Goal: Task Accomplishment & Management: Manage account settings

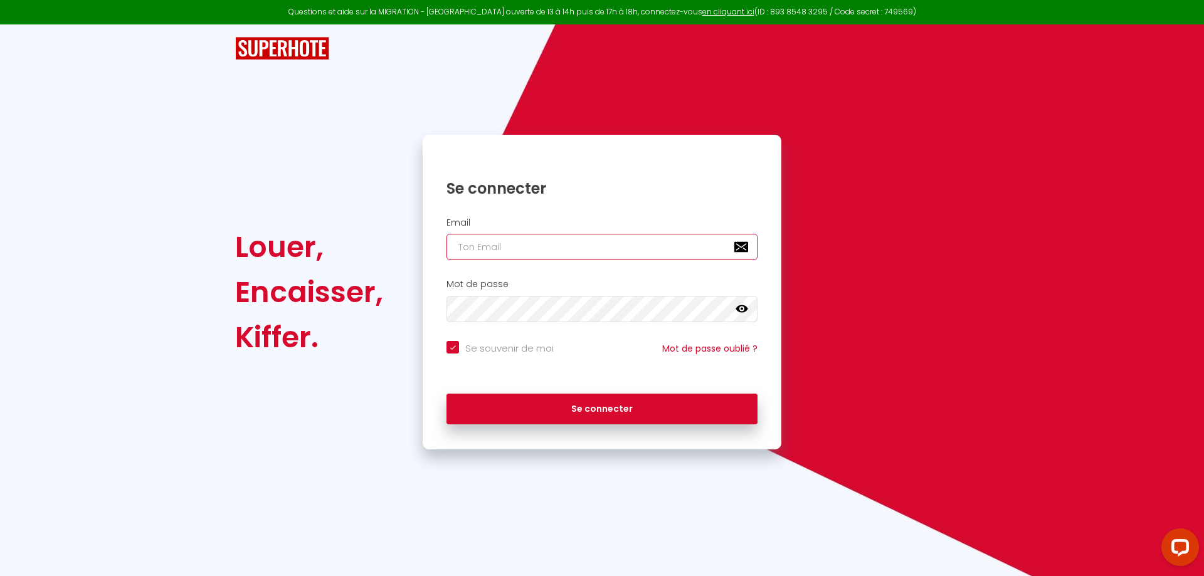
click at [540, 250] on input "email" at bounding box center [601, 247] width 311 height 26
type input "[EMAIL_ADDRESS][DOMAIN_NAME]"
click at [744, 309] on icon at bounding box center [741, 309] width 13 height 8
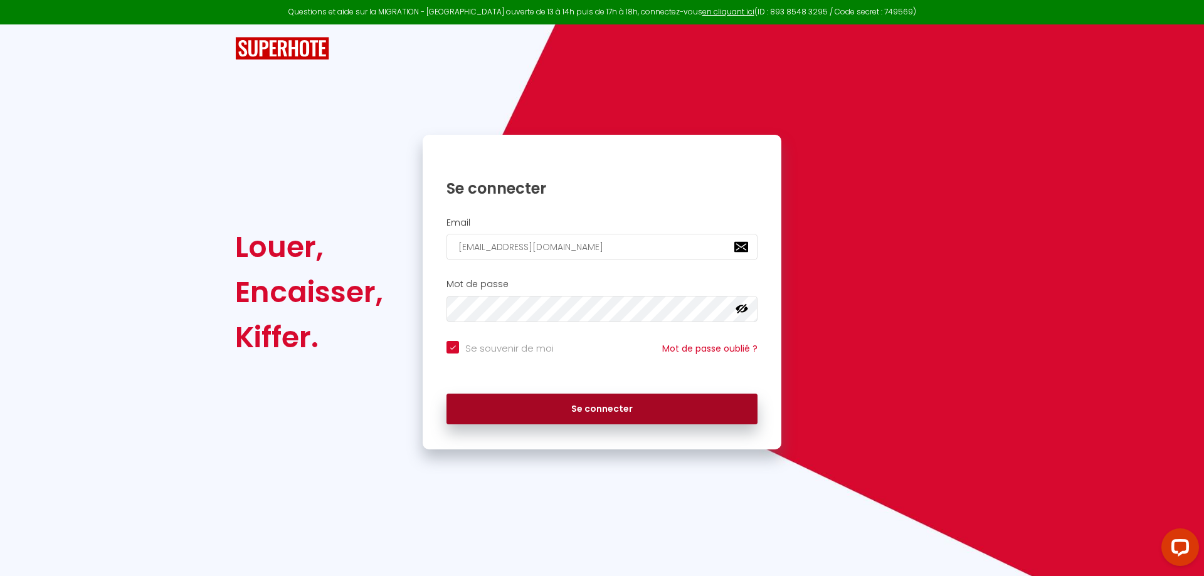
click at [604, 421] on button "Se connecter" at bounding box center [601, 409] width 311 height 31
click at [600, 405] on button "Se connecter" at bounding box center [601, 409] width 311 height 31
checkbox input "true"
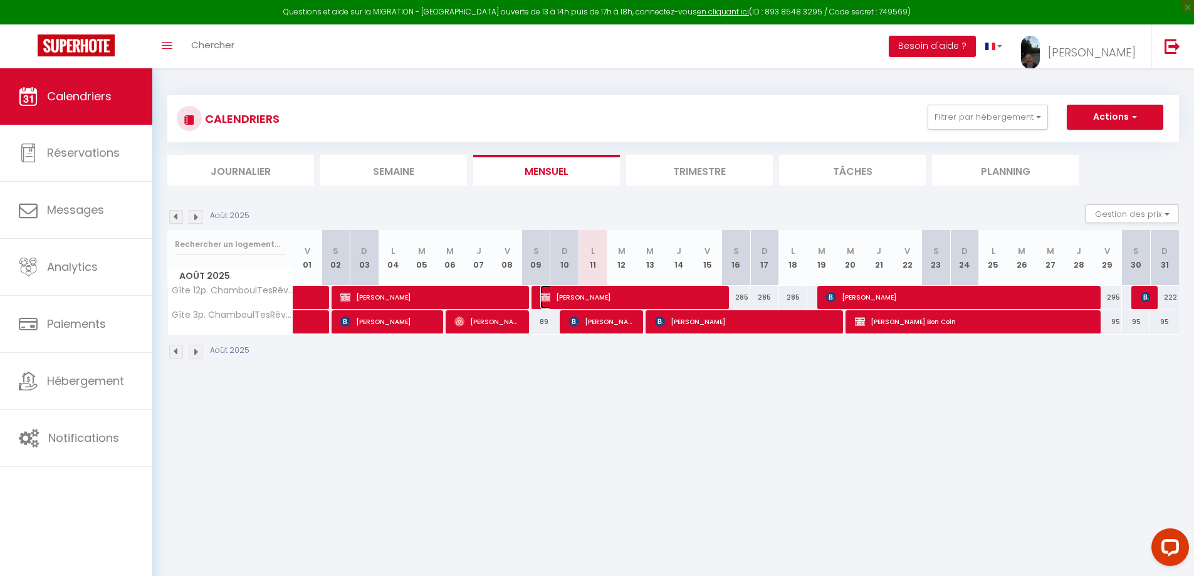
click at [615, 299] on span "Gaelle Desormeaux" at bounding box center [631, 297] width 182 height 24
select select "OK"
select select "KO"
select select "0"
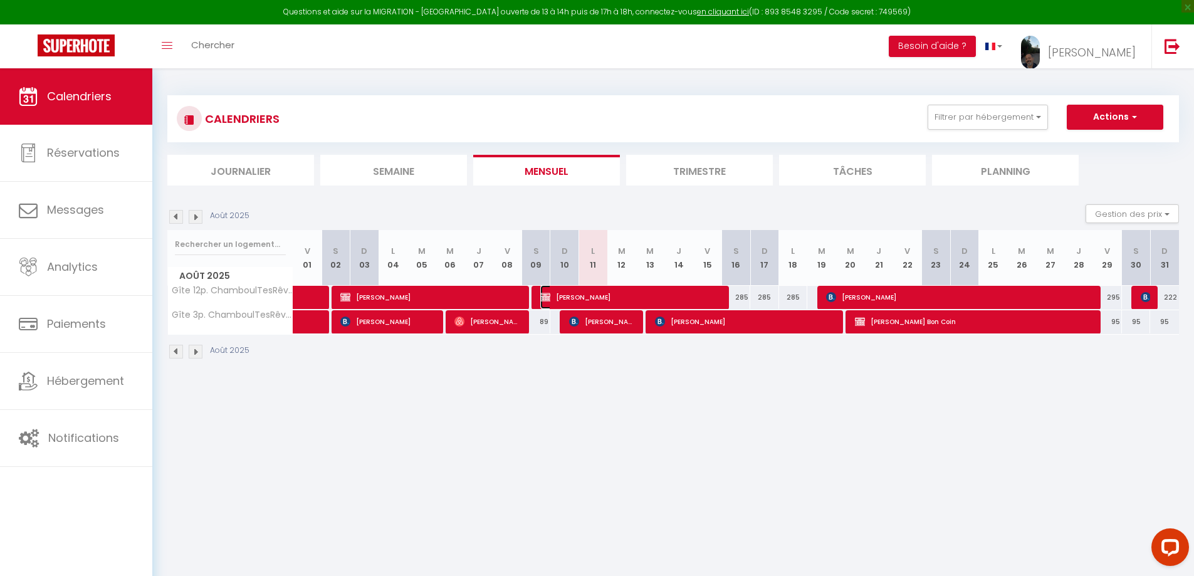
select select "1"
select select
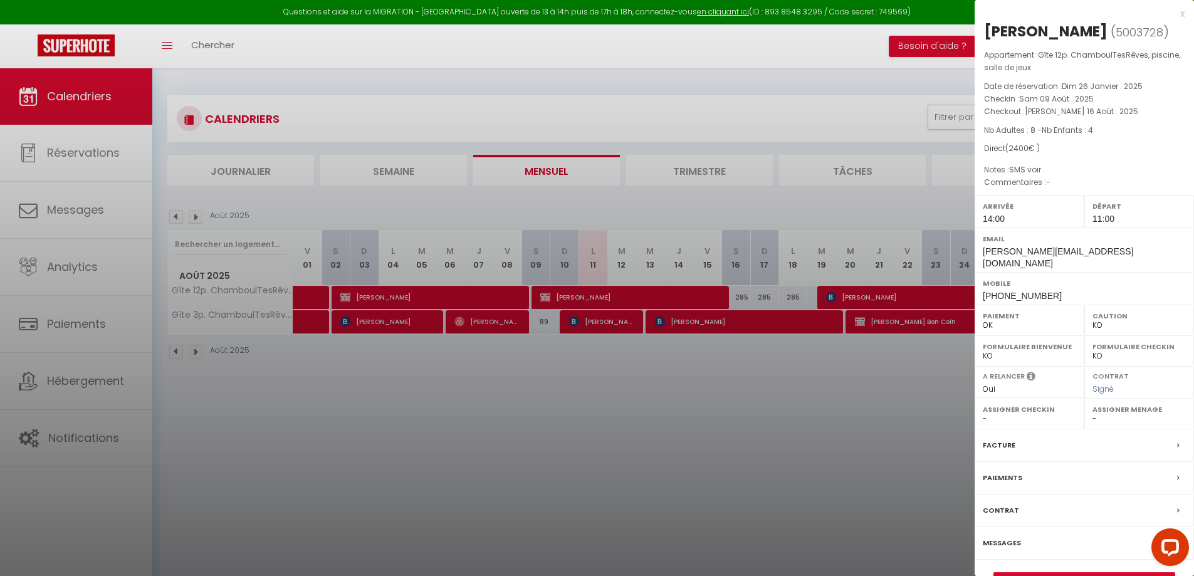
click at [1014, 451] on div "Facture" at bounding box center [1084, 445] width 219 height 33
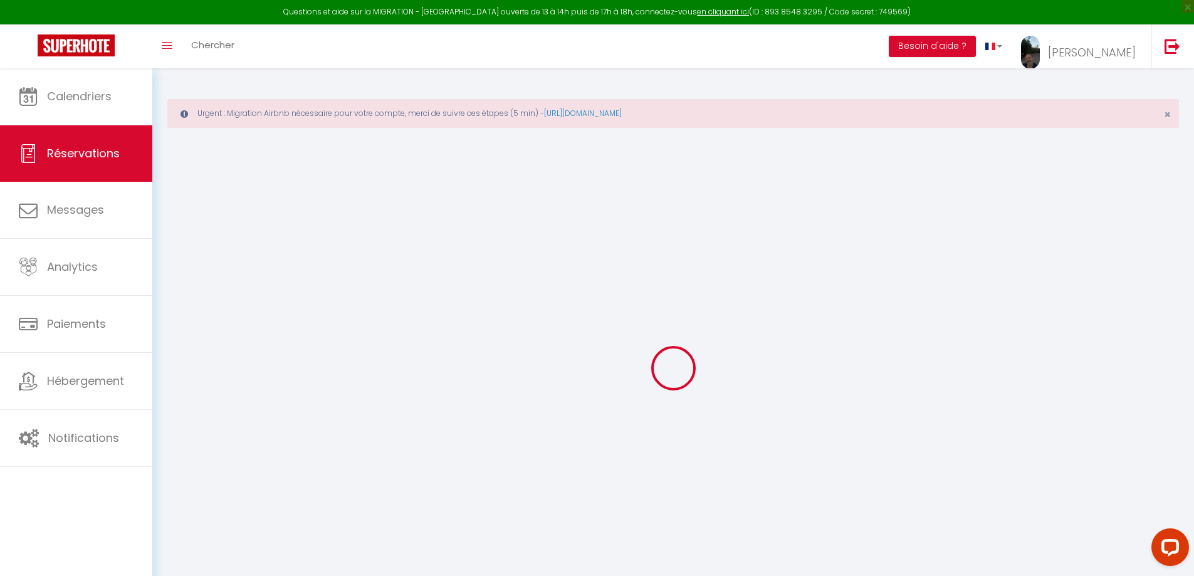
select select
checkbox input "false"
select select
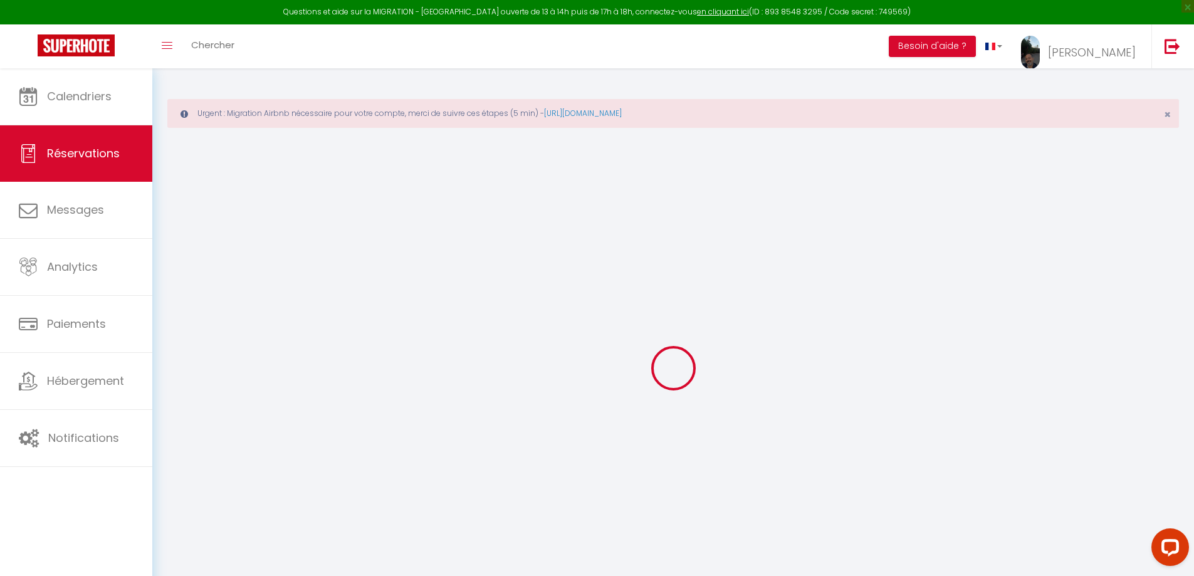
checkbox input "false"
type textarea "SMS voir"
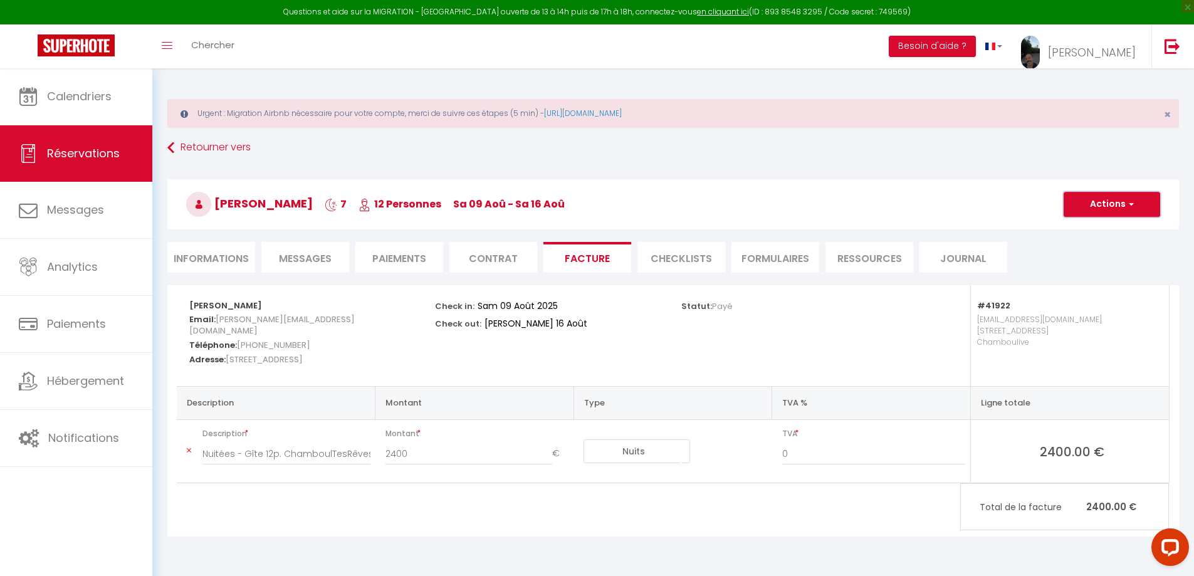
click at [1107, 210] on button "Actions" at bounding box center [1112, 204] width 97 height 25
click at [205, 256] on li "Informations" at bounding box center [211, 257] width 88 height 31
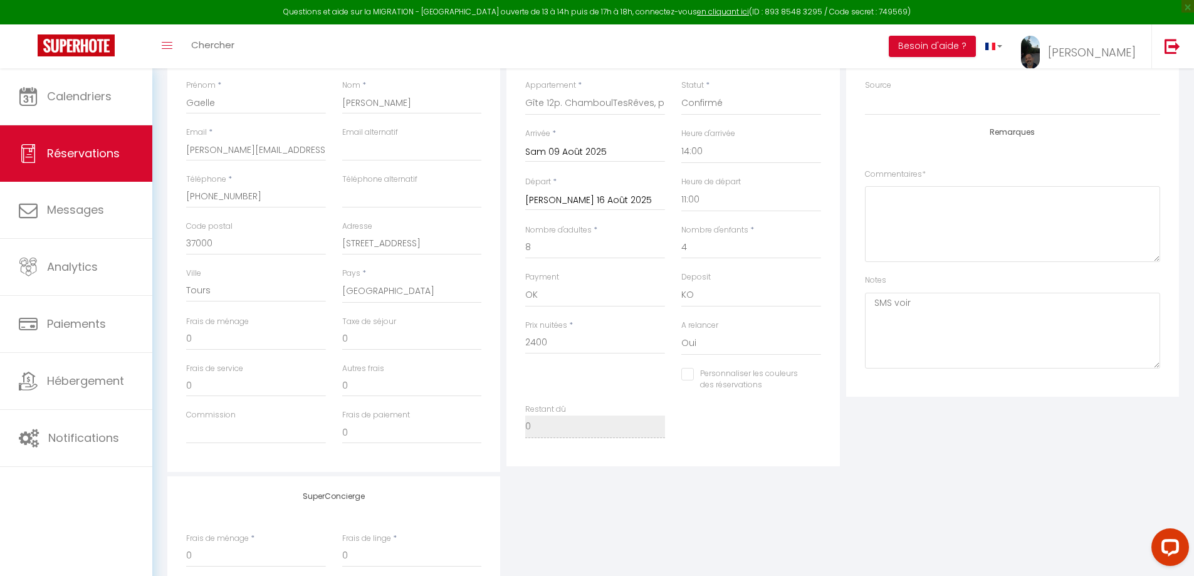
scroll to position [415, 0]
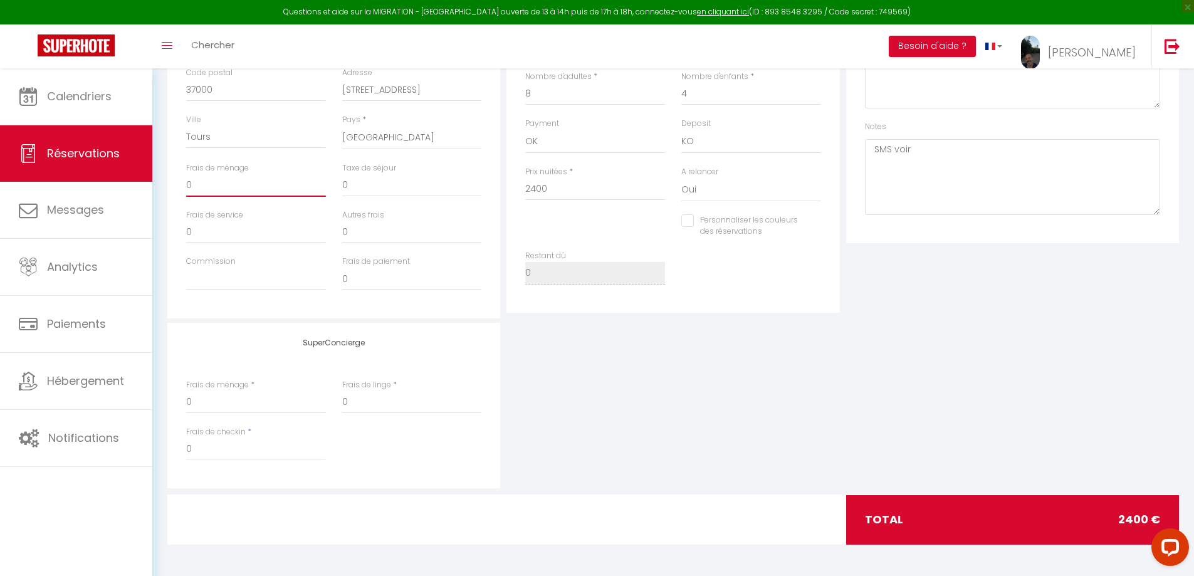
click at [211, 188] on input "0" at bounding box center [256, 185] width 140 height 23
drag, startPoint x: 215, startPoint y: 189, endPoint x: 182, endPoint y: 189, distance: 32.6
click at [182, 189] on div "Frais de ménage 0" at bounding box center [256, 185] width 156 height 47
type input "1"
checkbox input "false"
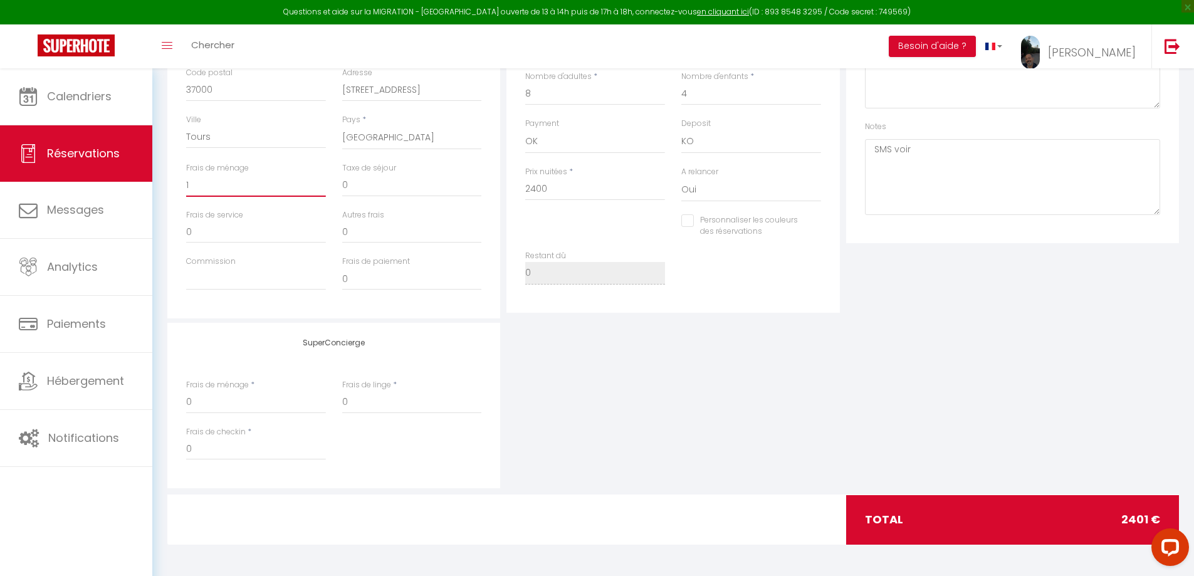
type input "13"
checkbox input "false"
type input "135"
checkbox input "false"
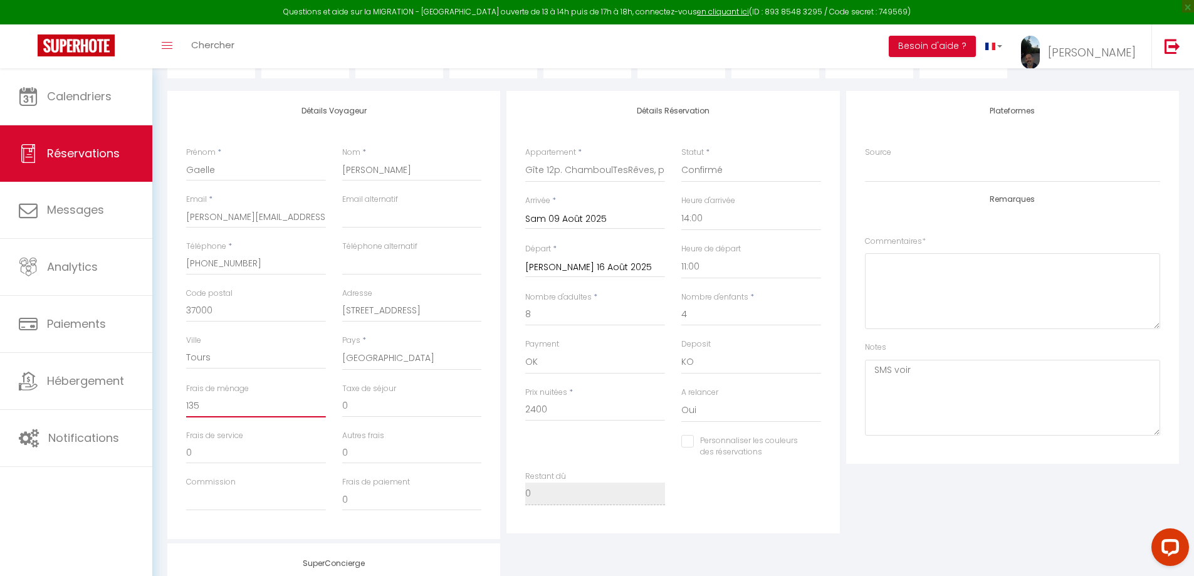
scroll to position [189, 0]
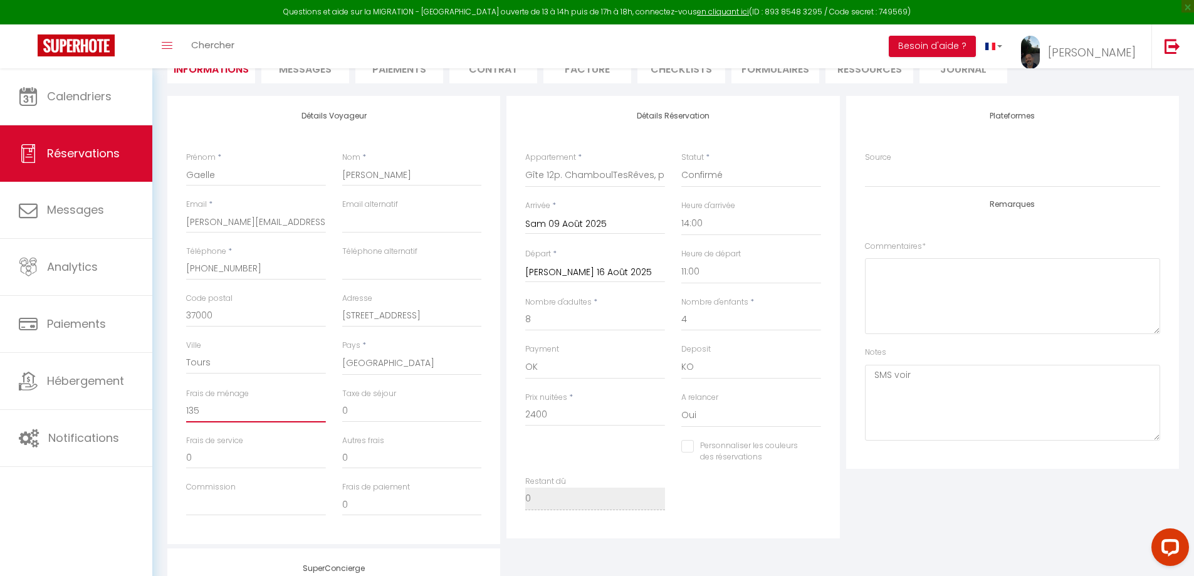
drag, startPoint x: 211, startPoint y: 406, endPoint x: 174, endPoint y: 409, distance: 36.5
click at [174, 409] on div "Détails Voyageur Prénom * Gaelle Nom * Desormeaux Email * g.desormeaux@hotmail.…" at bounding box center [333, 320] width 333 height 448
type input "9"
checkbox input "false"
type input "95"
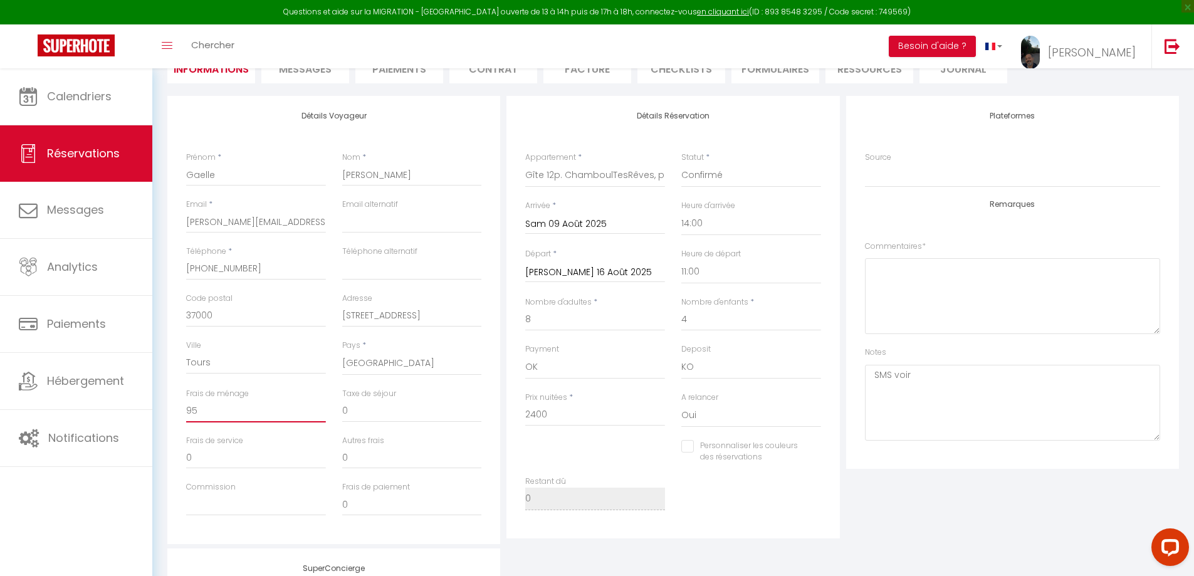
checkbox input "false"
type input "95"
type input "8"
checkbox input "false"
type input "80"
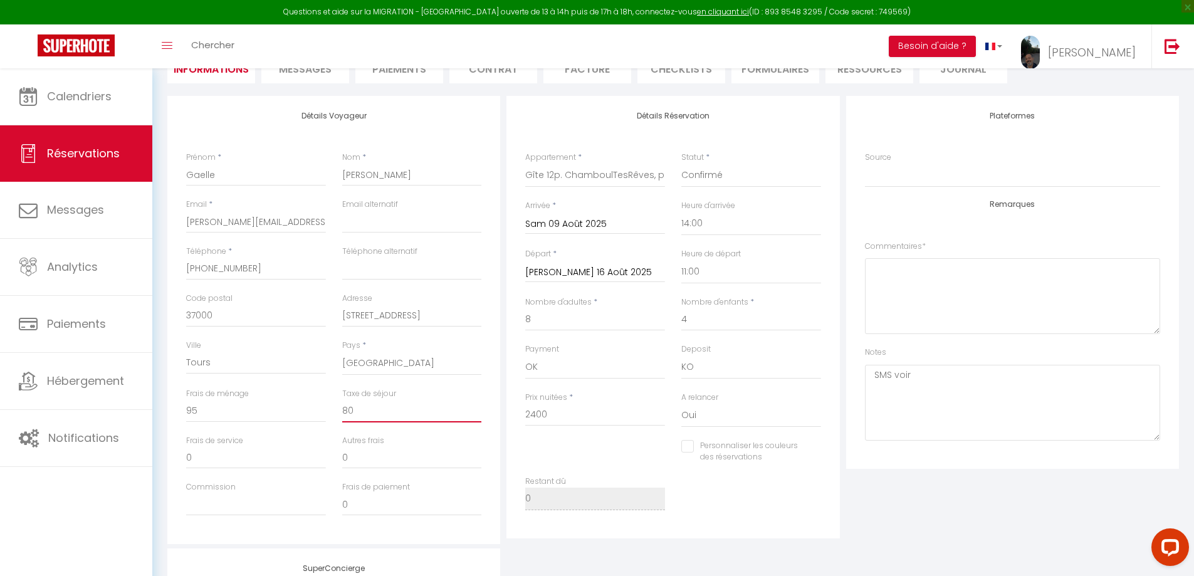
checkbox input "false"
type input "80."
checkbox input "false"
type input "80.0"
checkbox input "false"
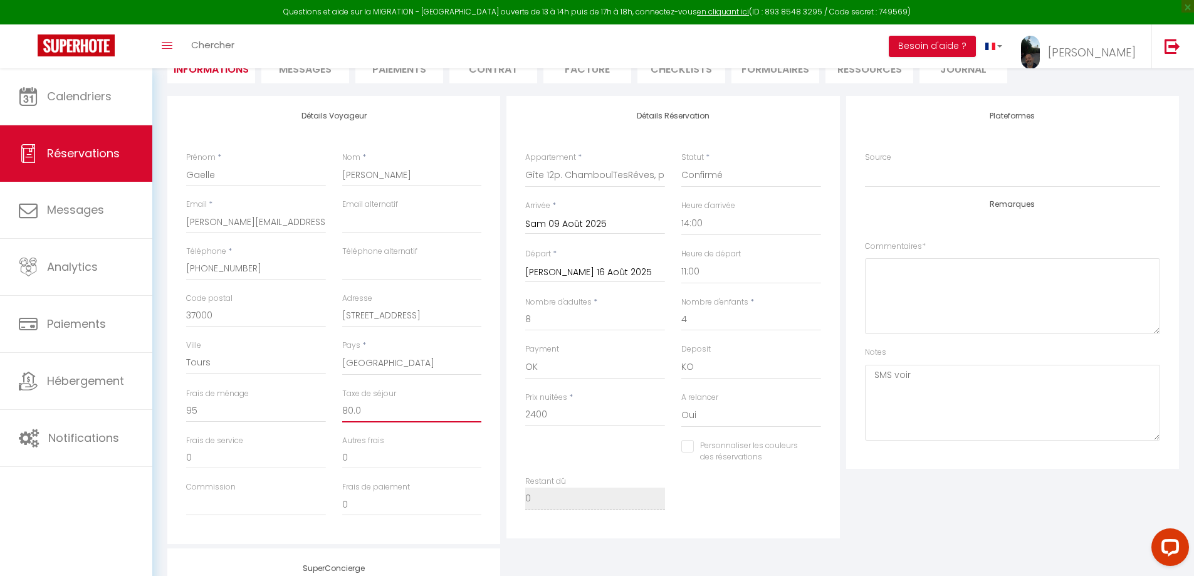
type input "80.08"
checkbox input "false"
type input "80.08"
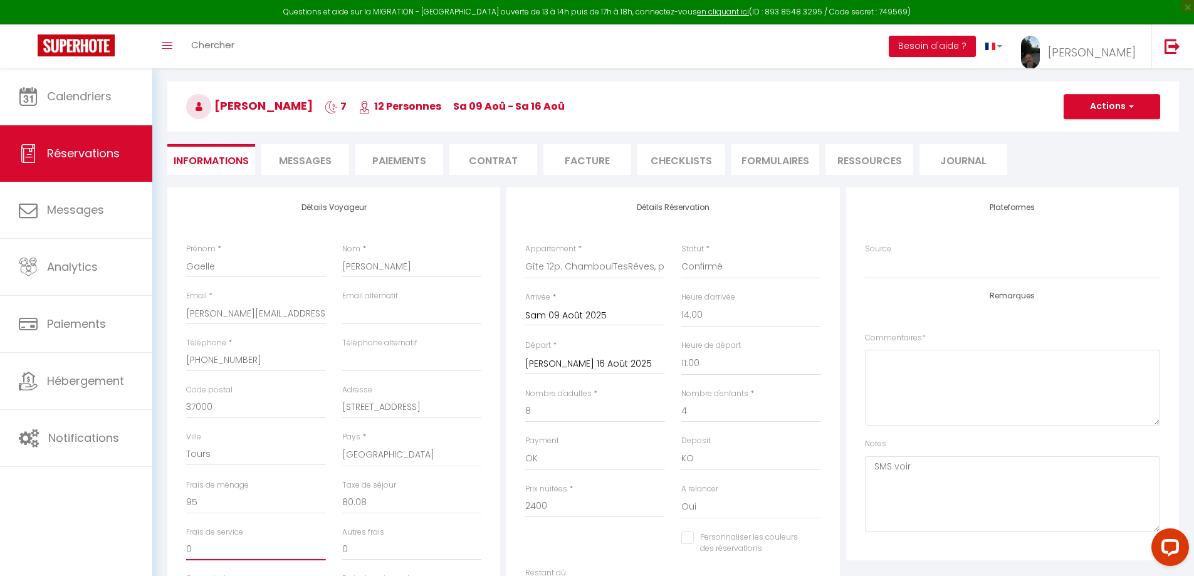
scroll to position [0, 0]
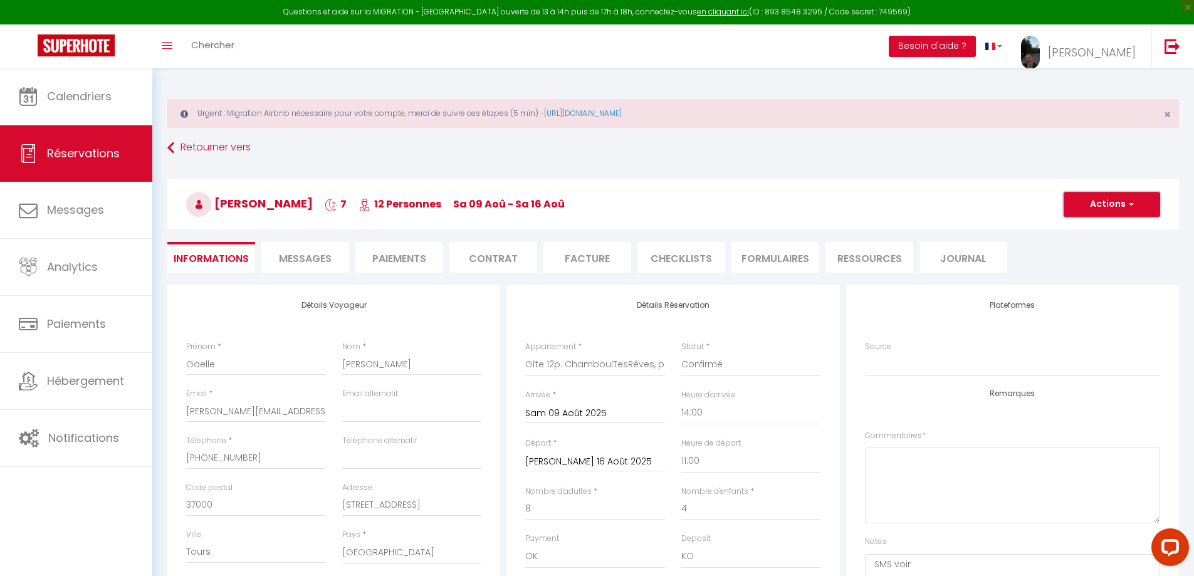
click at [1111, 211] on button "Actions" at bounding box center [1112, 204] width 97 height 25
click at [1095, 234] on link "Enregistrer" at bounding box center [1099, 232] width 99 height 16
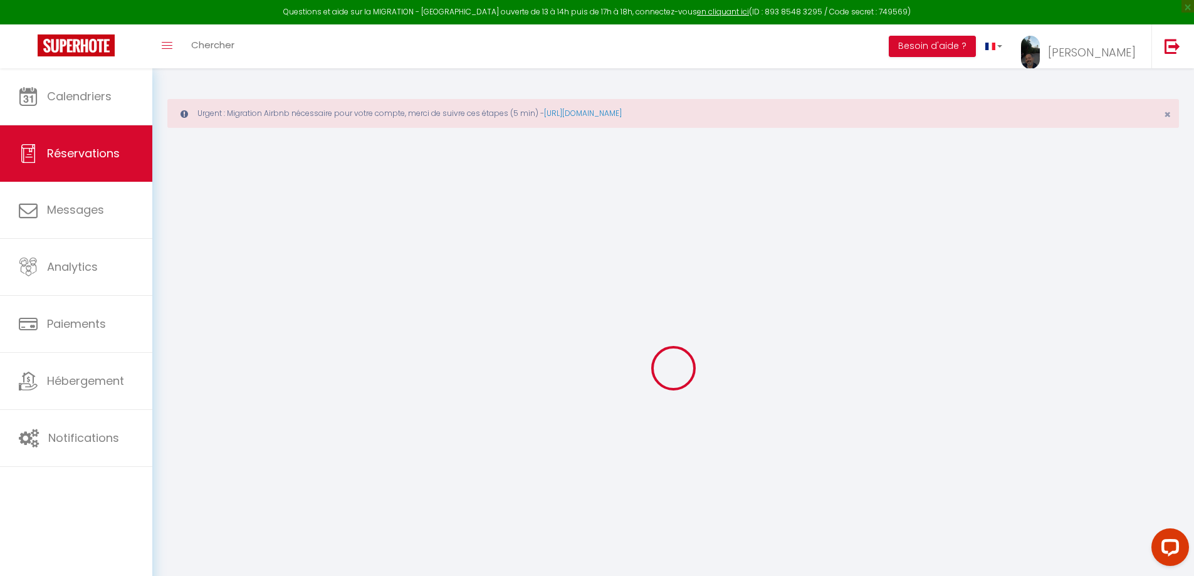
select select "not_cancelled"
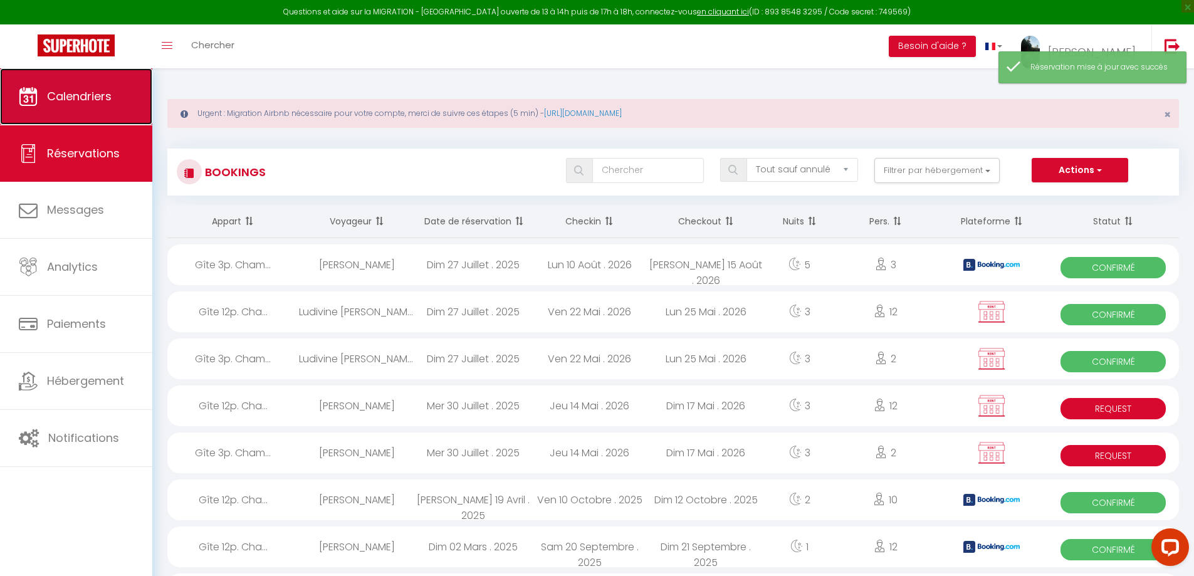
click at [90, 103] on span "Calendriers" at bounding box center [79, 96] width 65 height 16
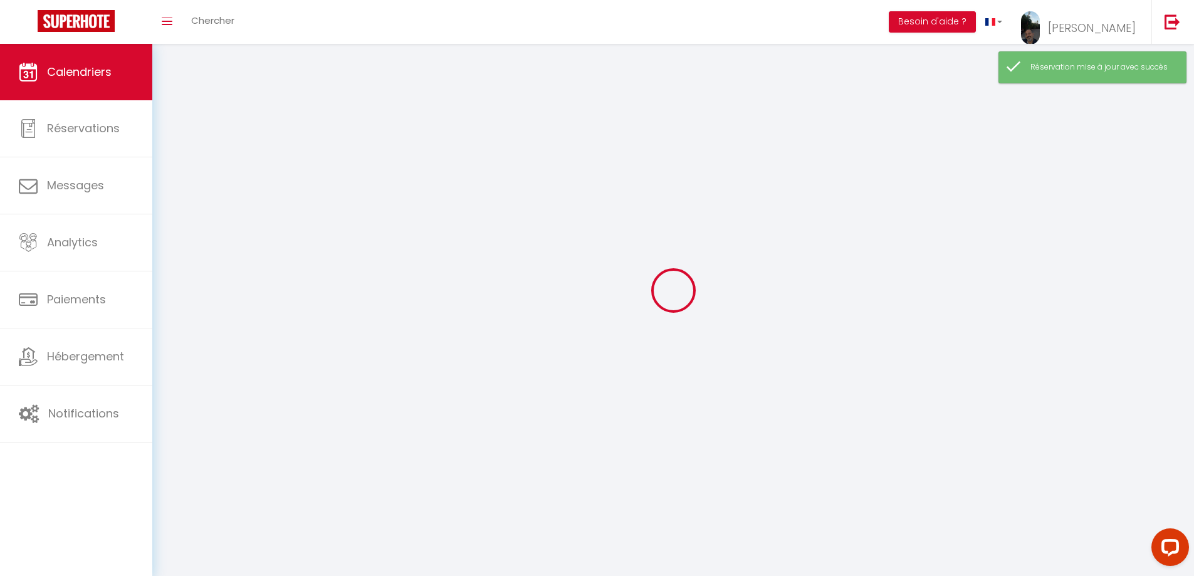
select select
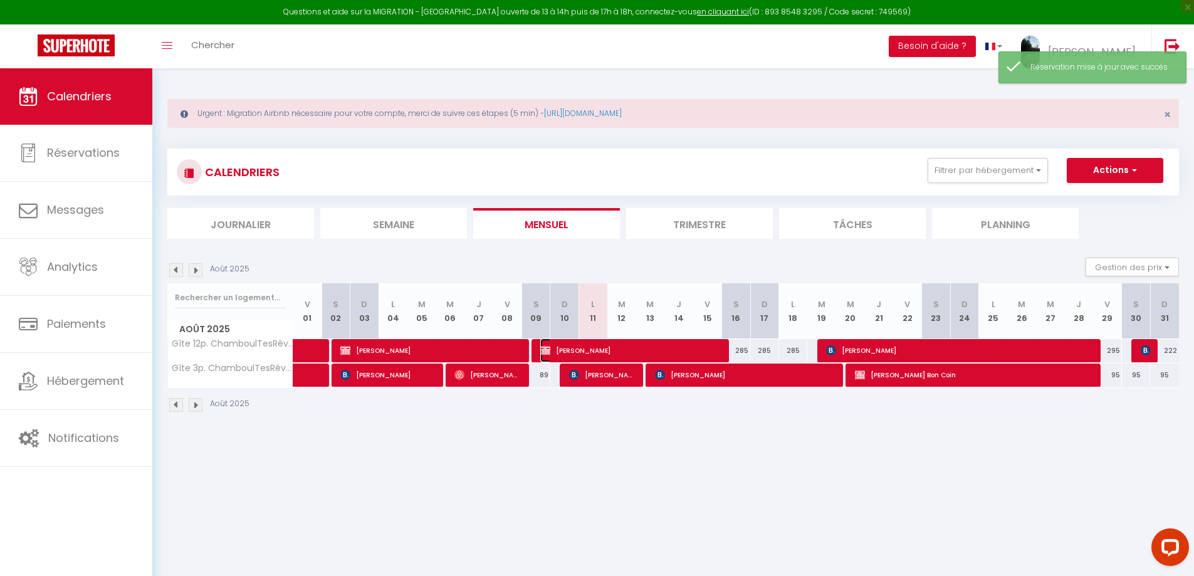
click at [624, 350] on span "Gaelle Desormeaux" at bounding box center [631, 351] width 182 height 24
select select "OK"
select select "KO"
select select "0"
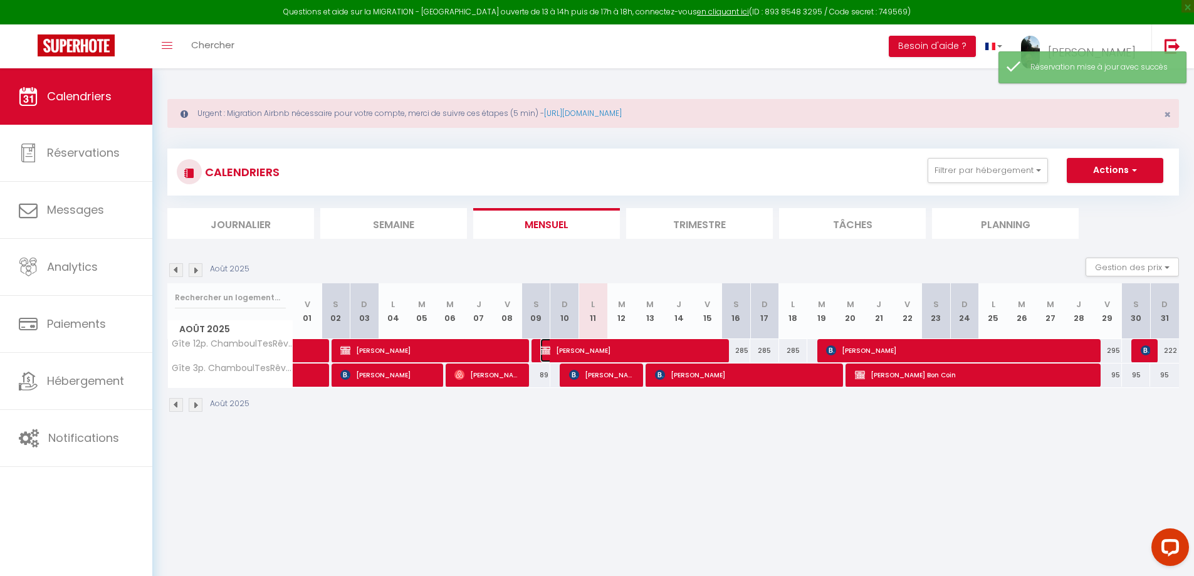
select select "1"
select select
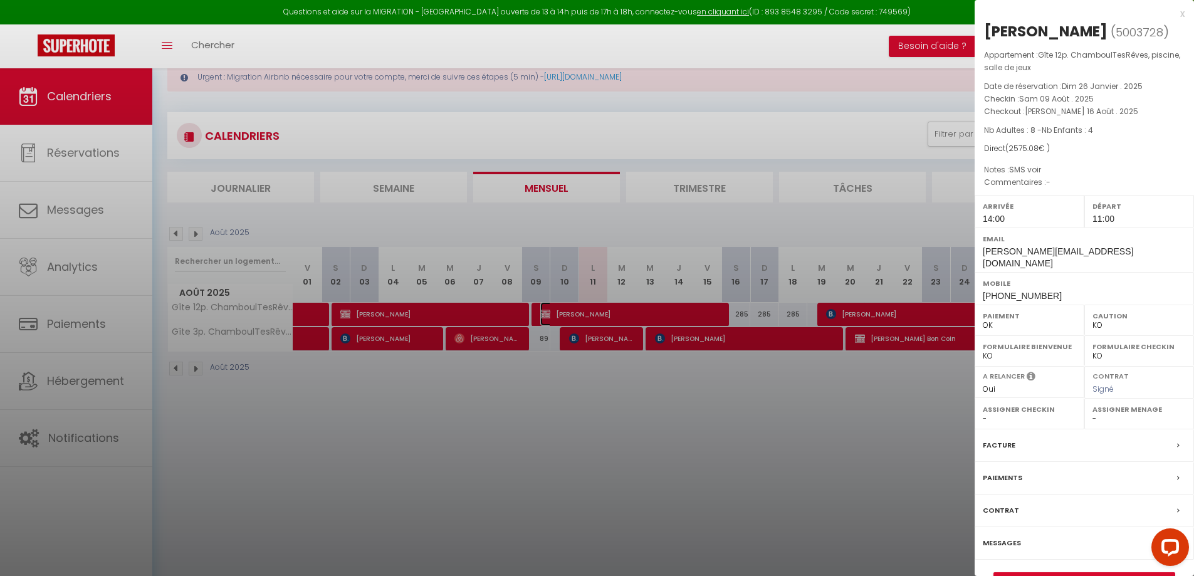
scroll to position [68, 0]
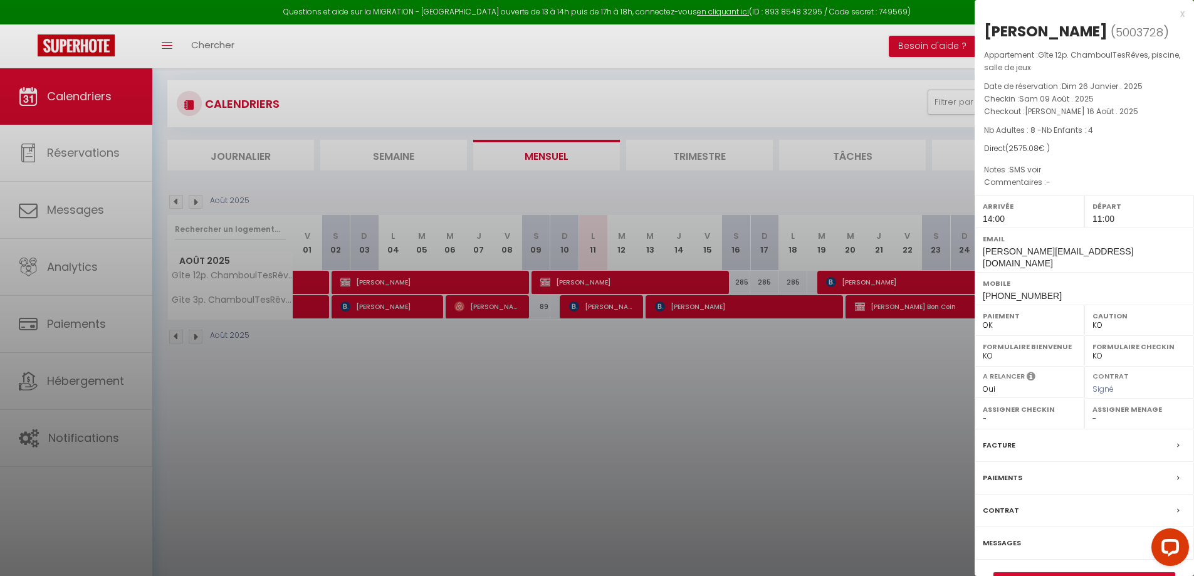
click at [1006, 452] on label "Facture" at bounding box center [999, 445] width 33 height 13
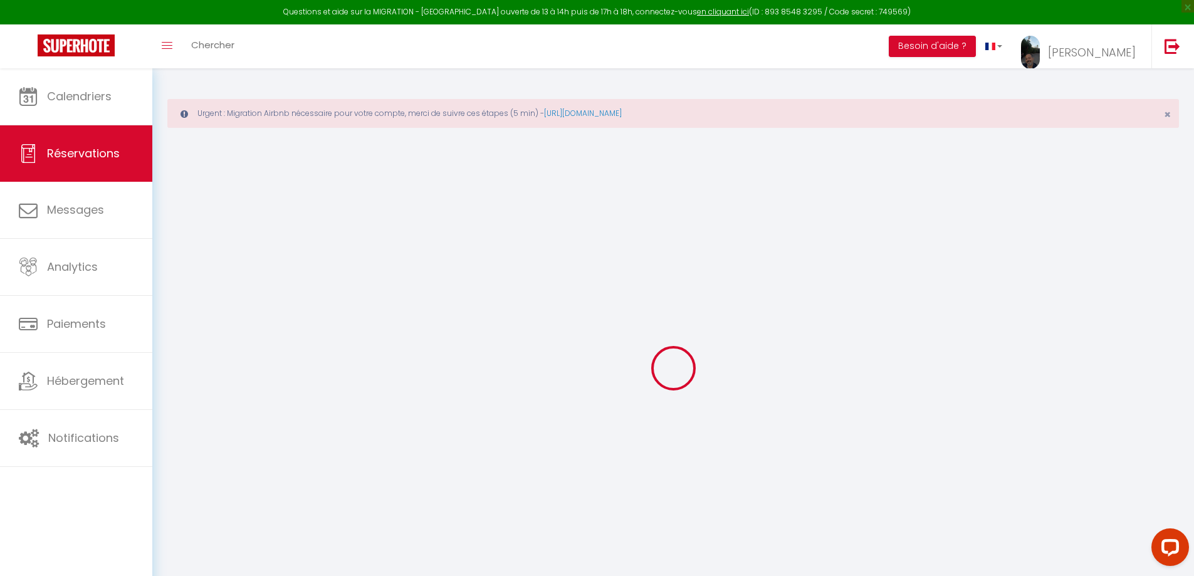
select select
checkbox input "false"
type textarea "SMS voir"
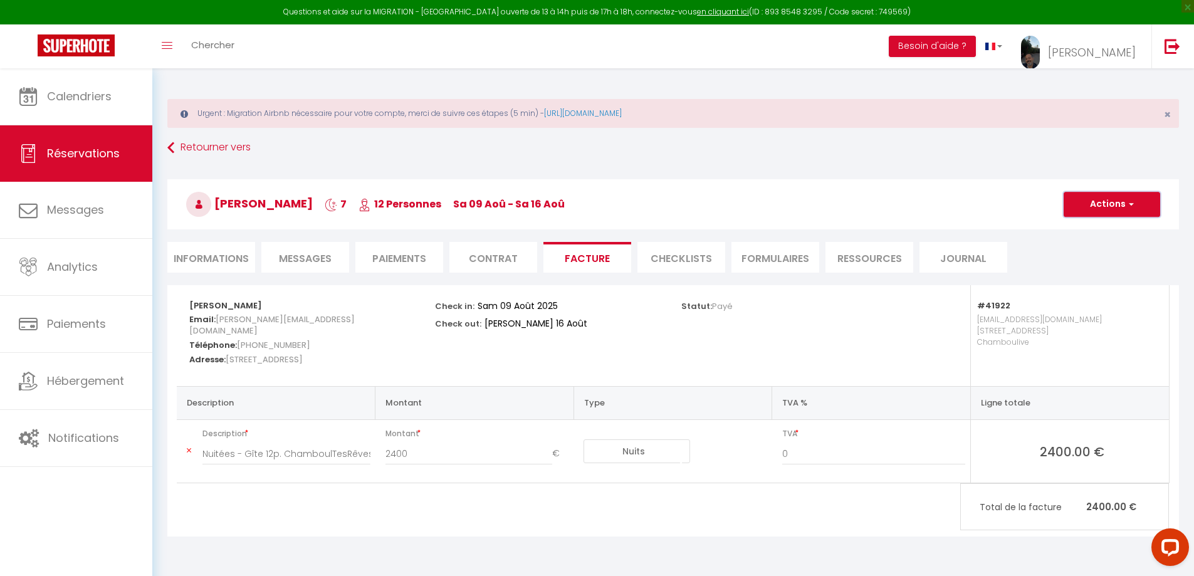
click at [1126, 209] on span "button" at bounding box center [1130, 204] width 8 height 11
click at [1108, 248] on link "Aperçu et éditer" at bounding box center [1102, 248] width 105 height 16
click at [304, 257] on span "Messages" at bounding box center [305, 258] width 53 height 14
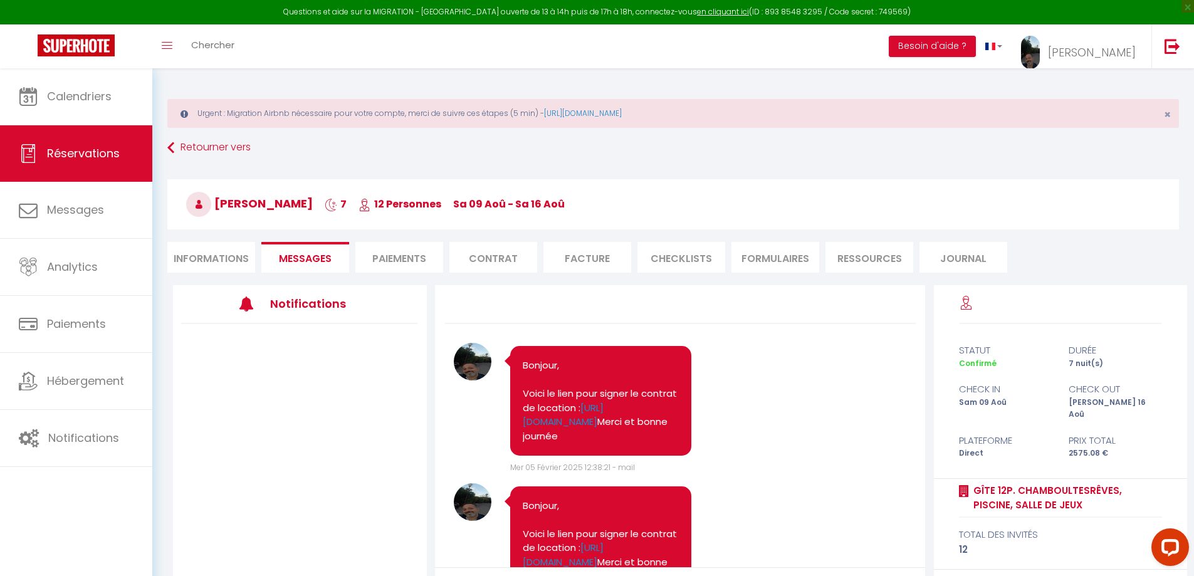
click at [229, 260] on li "Informations" at bounding box center [211, 257] width 88 height 31
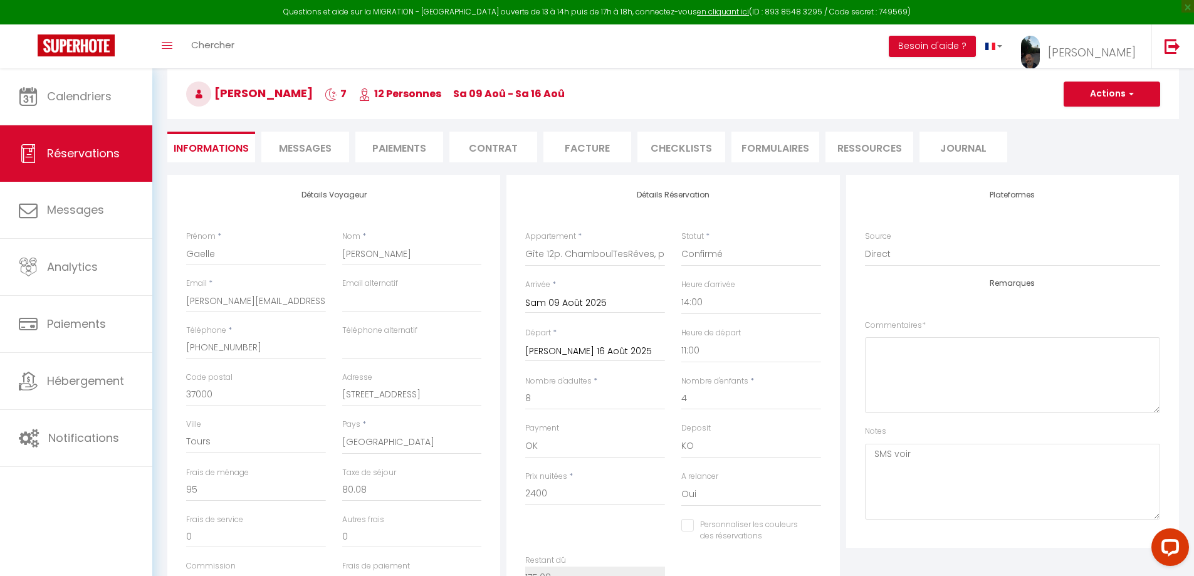
scroll to position [301, 0]
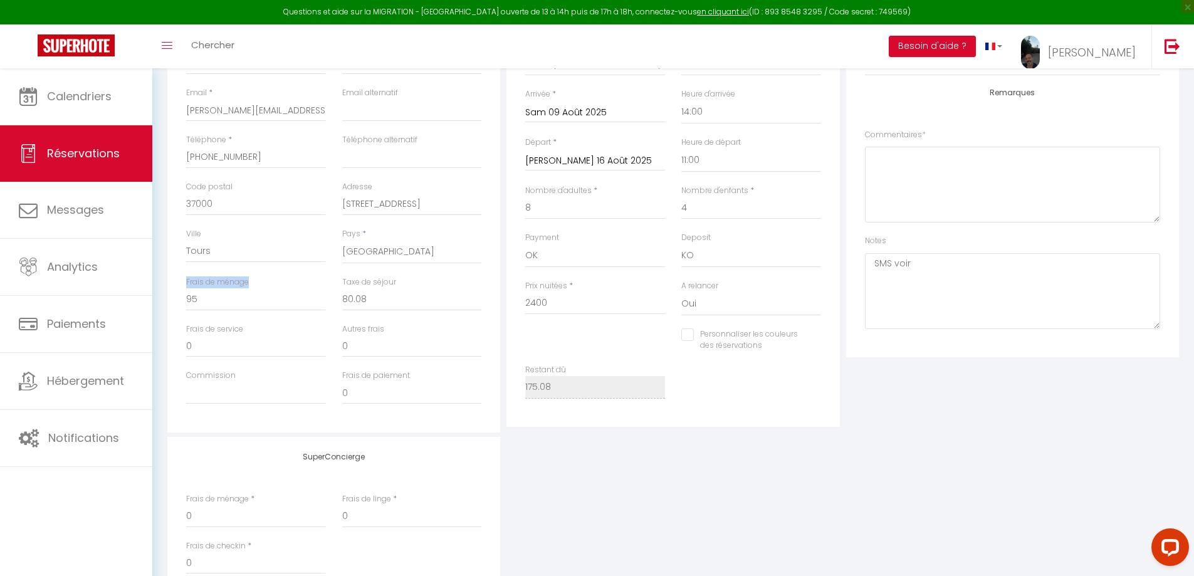
drag, startPoint x: 186, startPoint y: 283, endPoint x: 248, endPoint y: 284, distance: 62.1
click at [248, 284] on label "Frais de ménage" at bounding box center [217, 282] width 63 height 12
copy label "Frais de ménage"
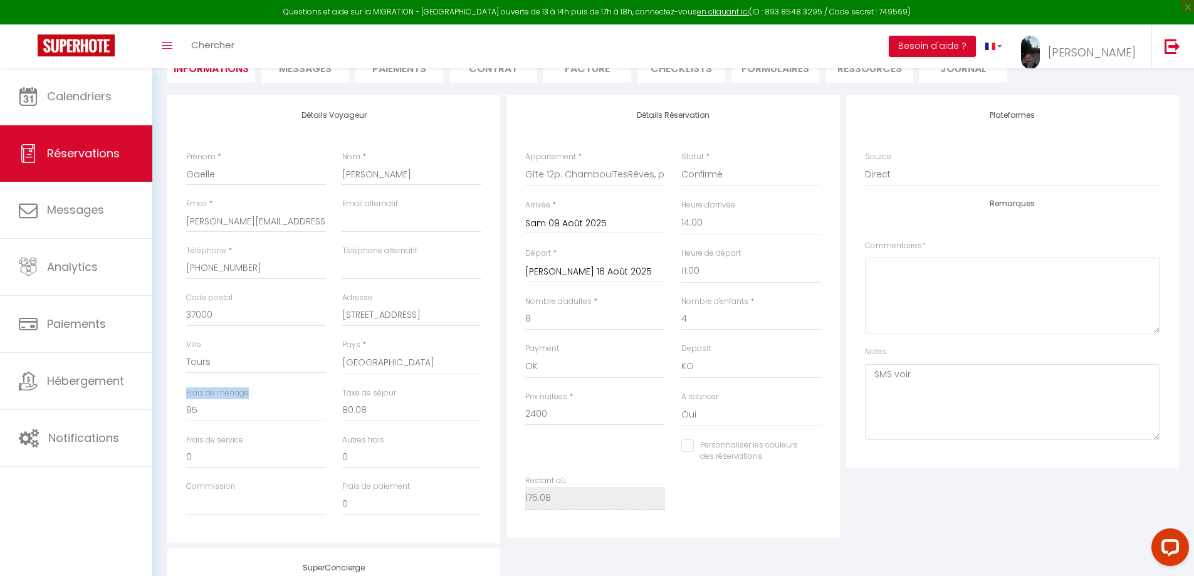
scroll to position [75, 0]
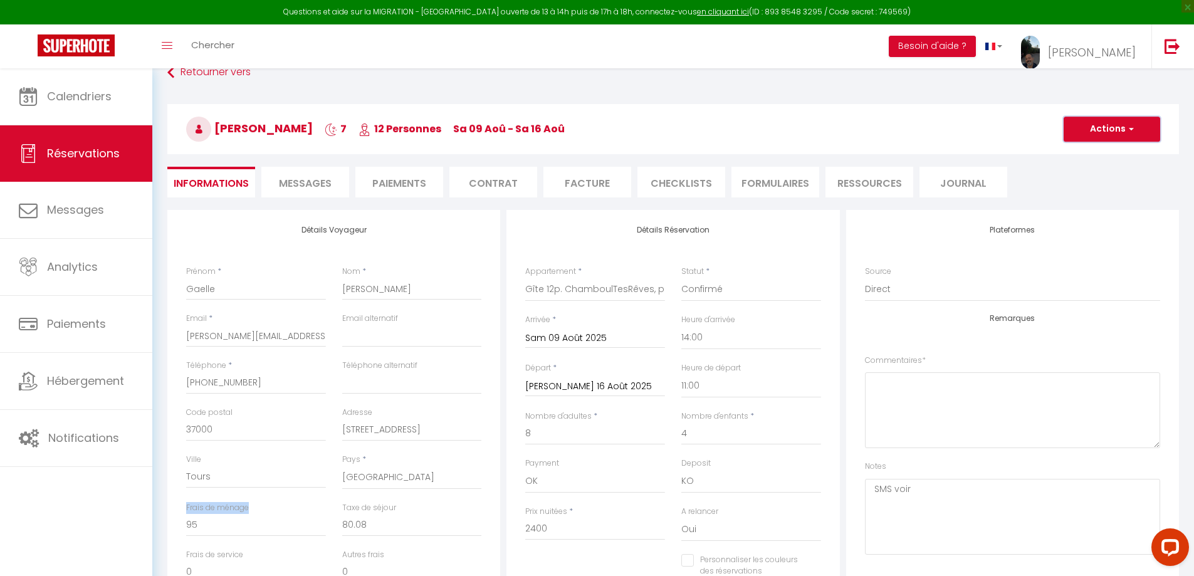
click at [1098, 132] on button "Actions" at bounding box center [1112, 129] width 97 height 25
click at [389, 182] on li "Paiements" at bounding box center [399, 182] width 88 height 31
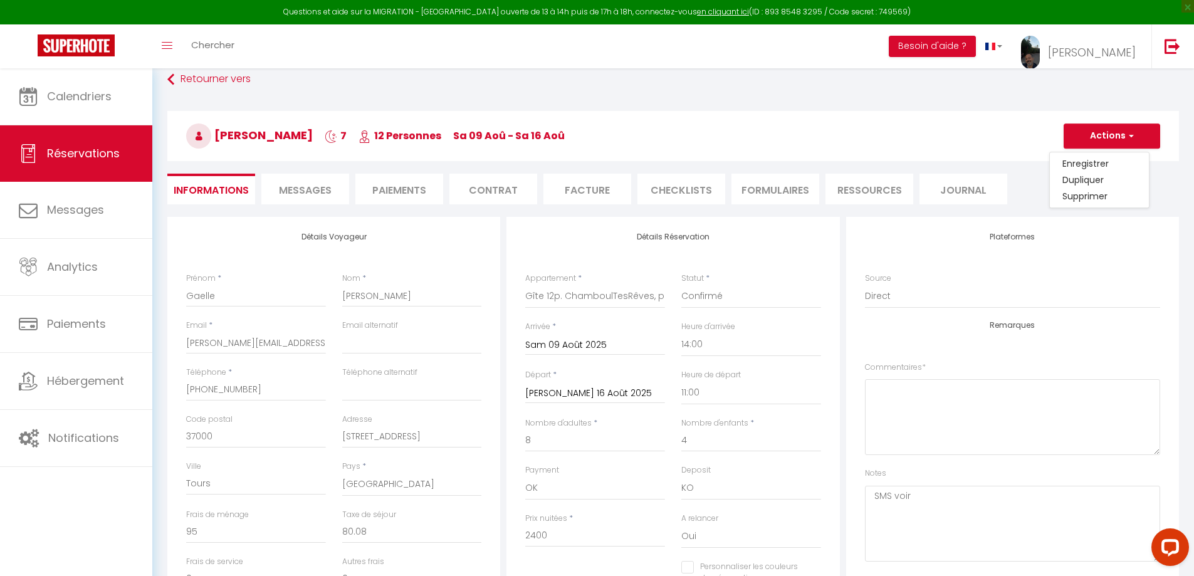
select select
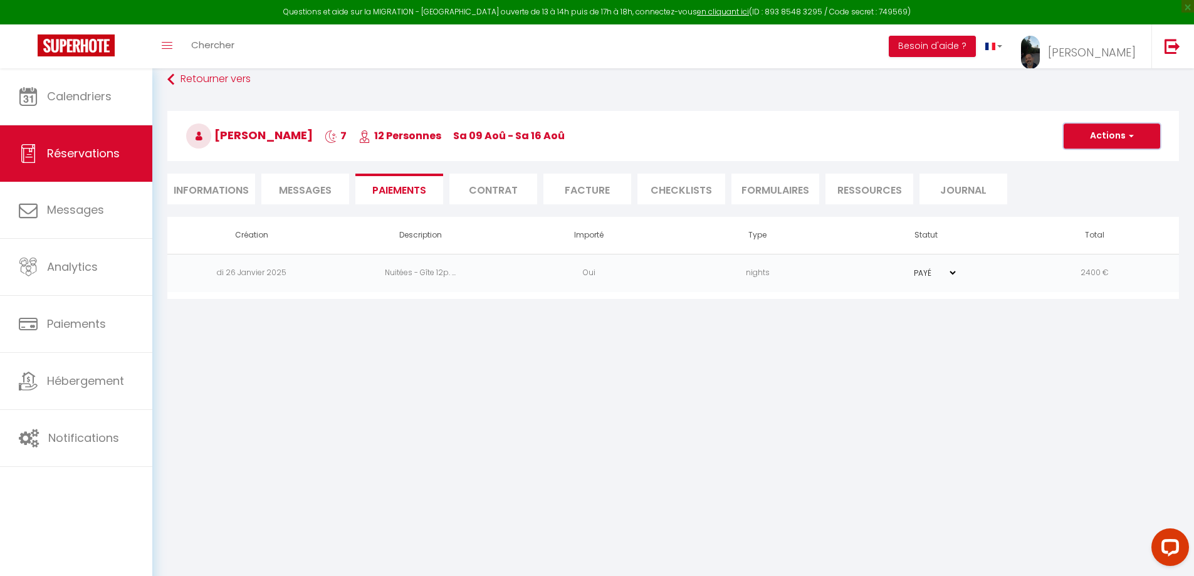
click at [1111, 139] on button "Actions" at bounding box center [1112, 136] width 97 height 25
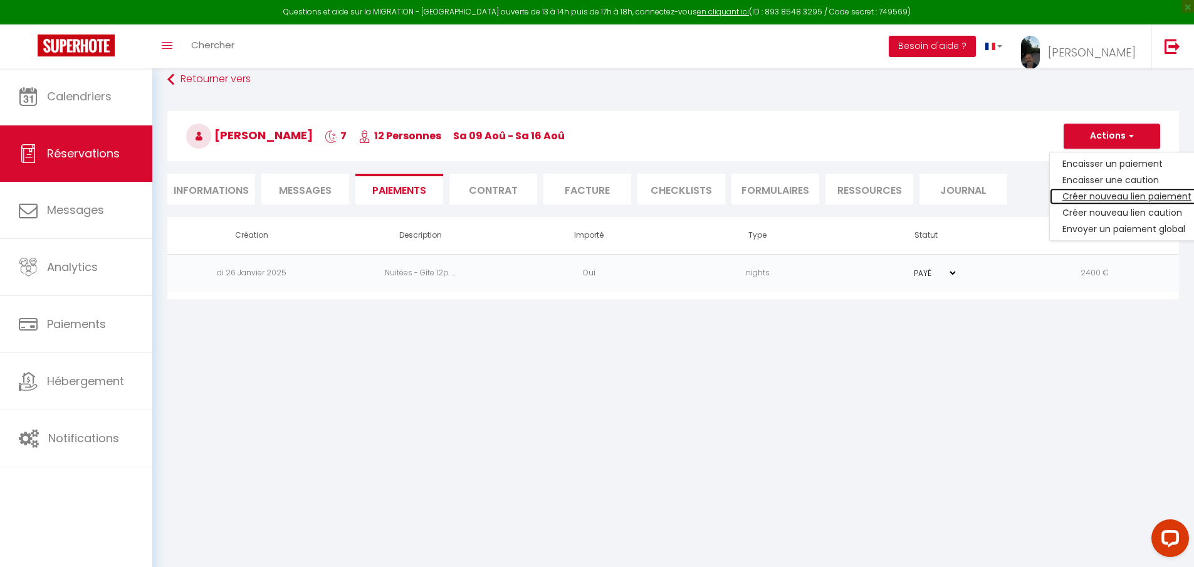
click at [1109, 196] on link "Créer nouveau lien paiement" at bounding box center [1127, 196] width 154 height 16
select select "nights"
type input "g.desormeaux@hotmail.fr"
select select "8223"
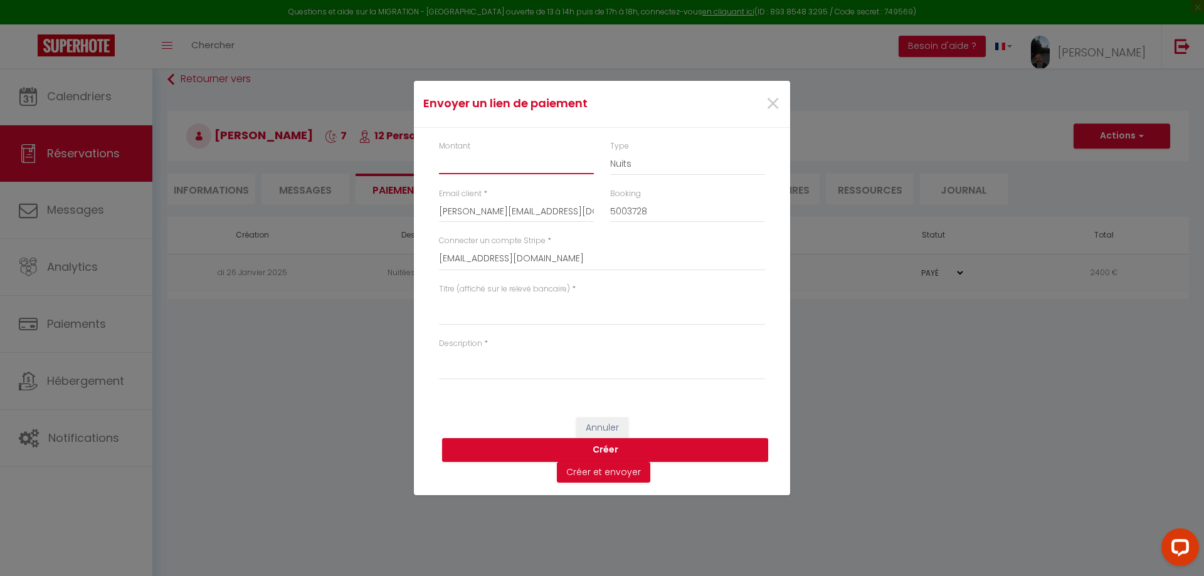
click at [496, 168] on input "Montant" at bounding box center [516, 163] width 155 height 23
type input "95"
select select "cleaning"
click at [610, 152] on select "Nuits Frais de ménage Taxe de séjour Autre" at bounding box center [687, 164] width 155 height 24
click at [477, 317] on textarea "Titre (affiché sur le relevé bancaire)" at bounding box center [602, 310] width 326 height 30
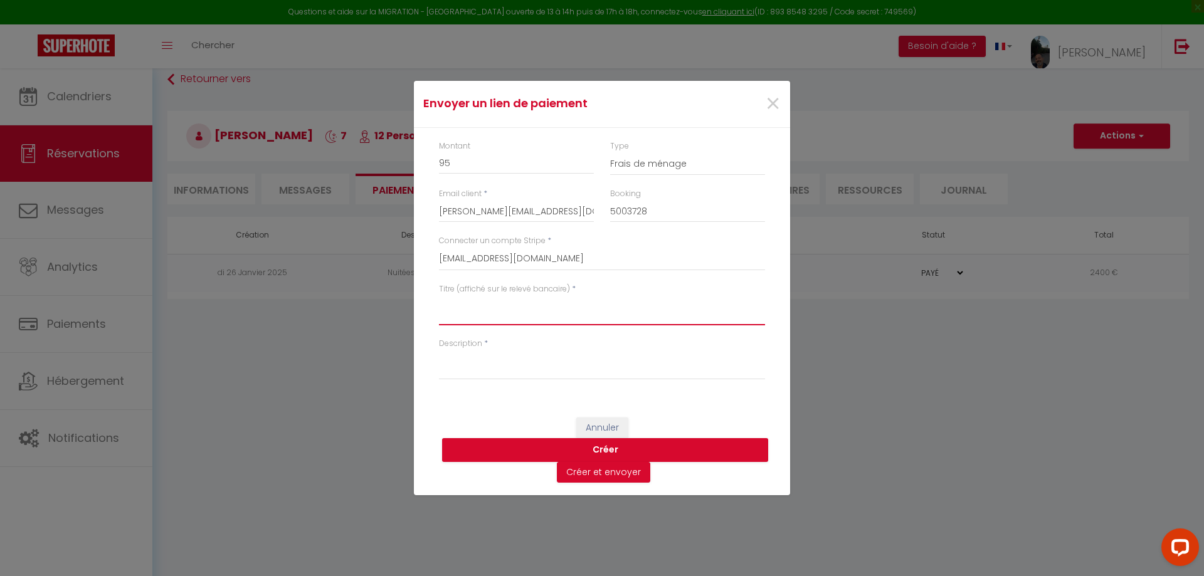
paste textarea "Frais de ménage"
type textarea "Frais de ménage"
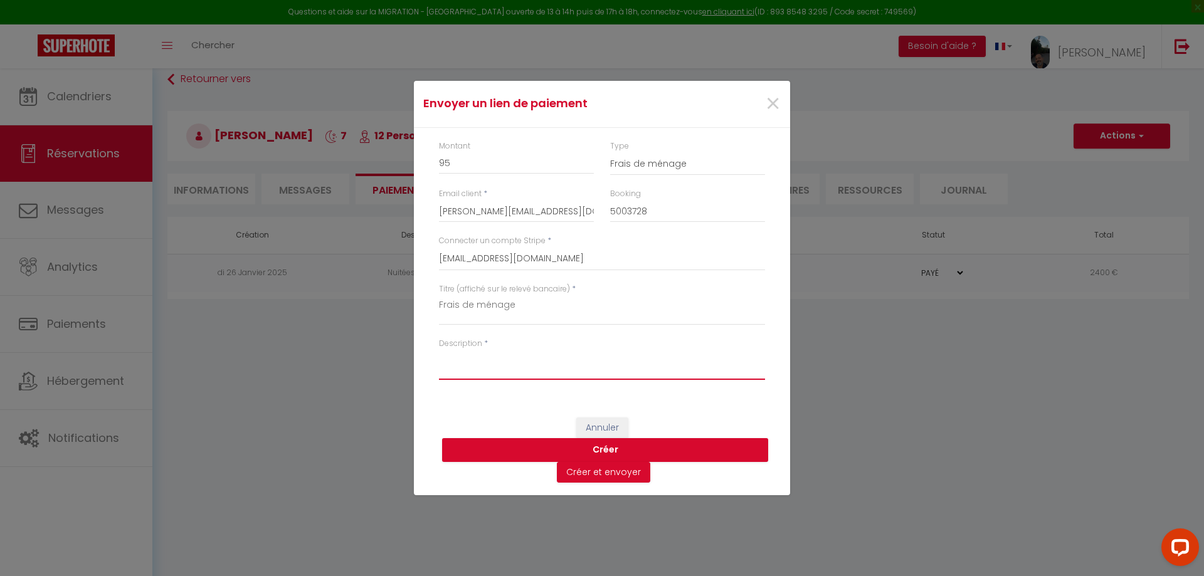
click at [485, 368] on textarea "Description" at bounding box center [602, 365] width 326 height 30
paste textarea "Frais de ménage"
type textarea "Frais de ménage"
click at [613, 450] on button "Créer" at bounding box center [605, 450] width 326 height 24
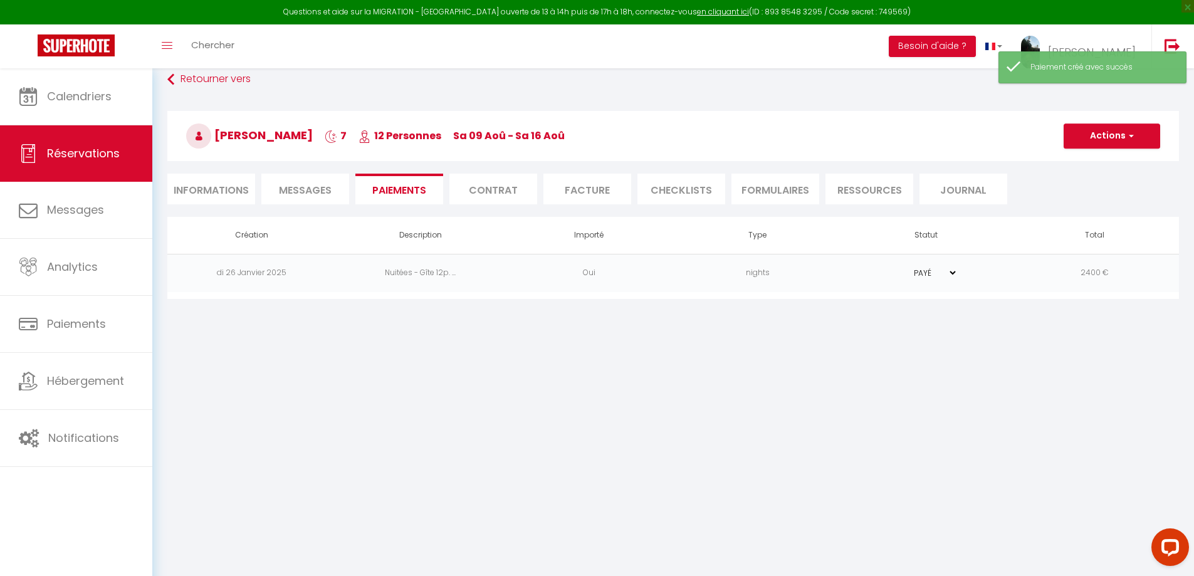
select select "0"
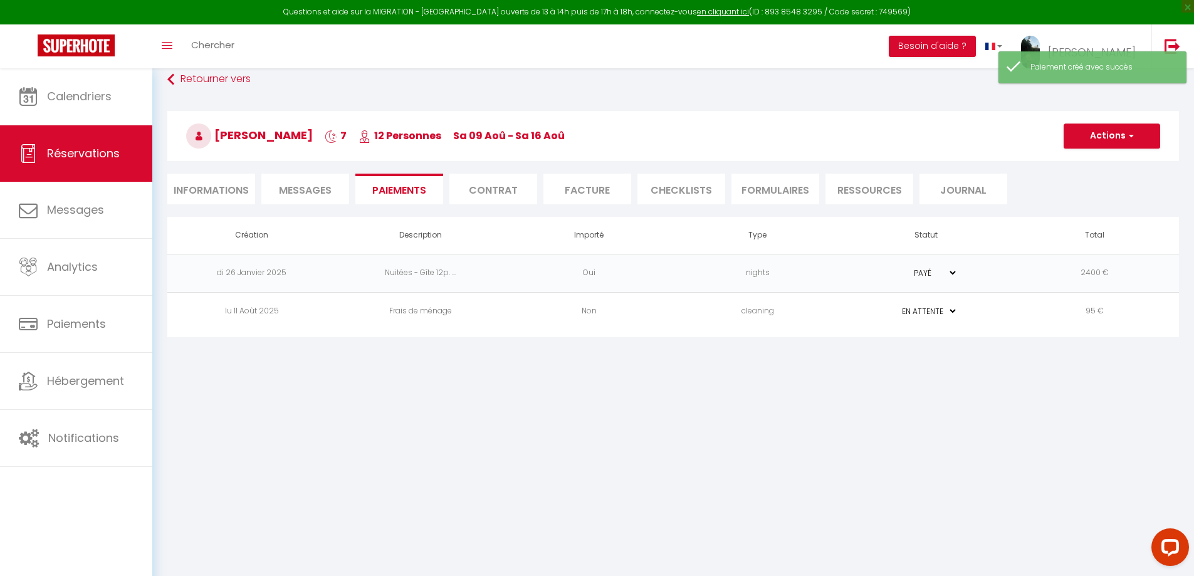
click at [219, 187] on li "Informations" at bounding box center [211, 189] width 88 height 31
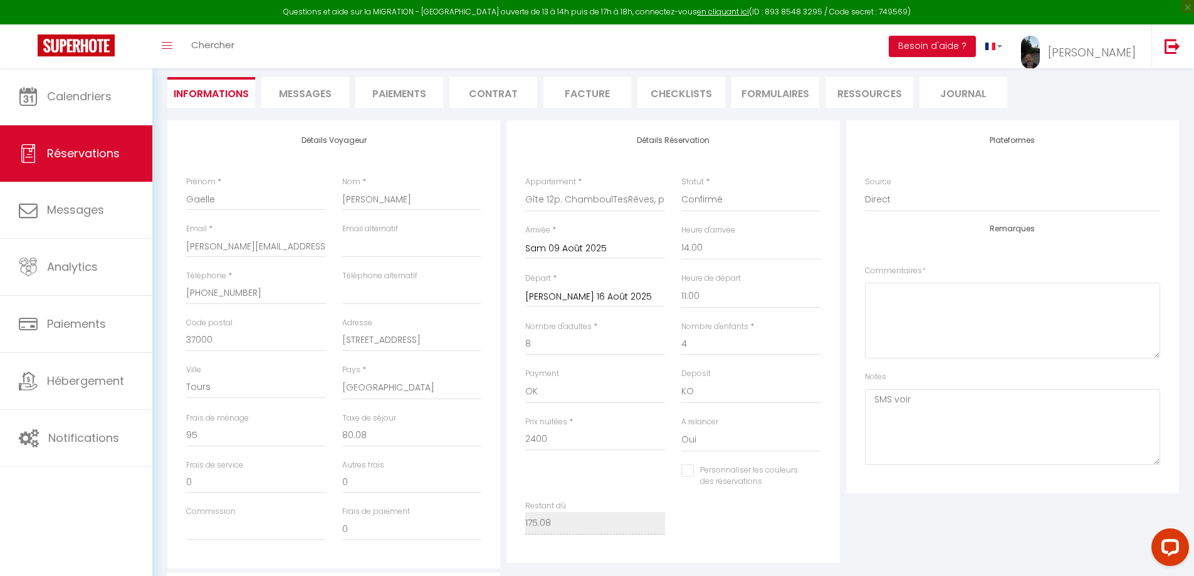
scroll to position [219, 0]
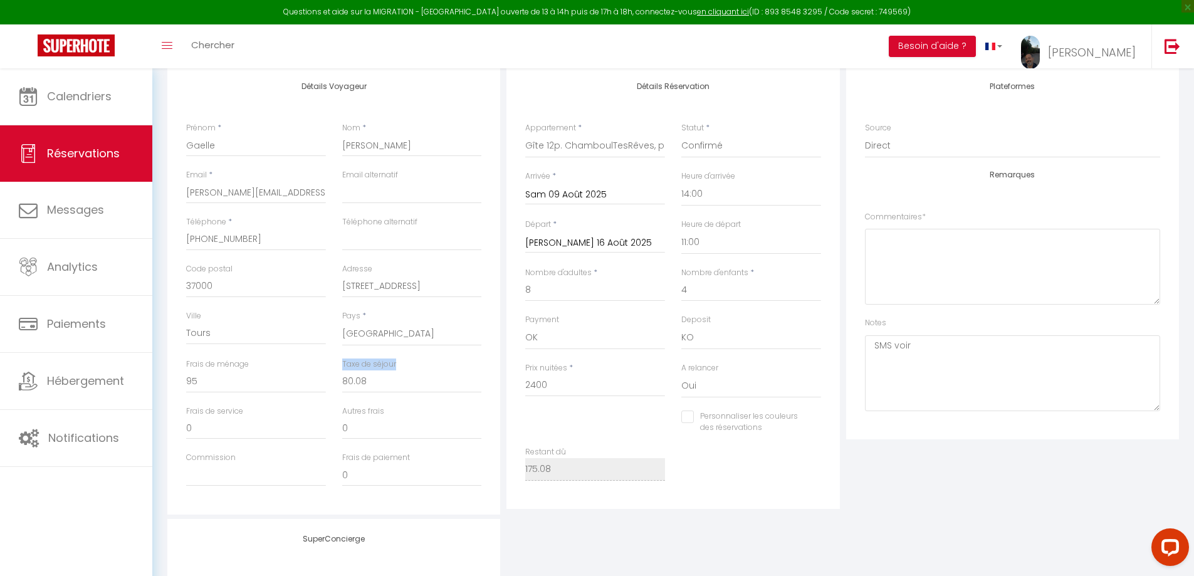
drag, startPoint x: 341, startPoint y: 365, endPoint x: 397, endPoint y: 362, distance: 55.9
click at [397, 362] on div "Taxe de séjour 80.08" at bounding box center [412, 382] width 156 height 47
copy label "Taxe de séjour"
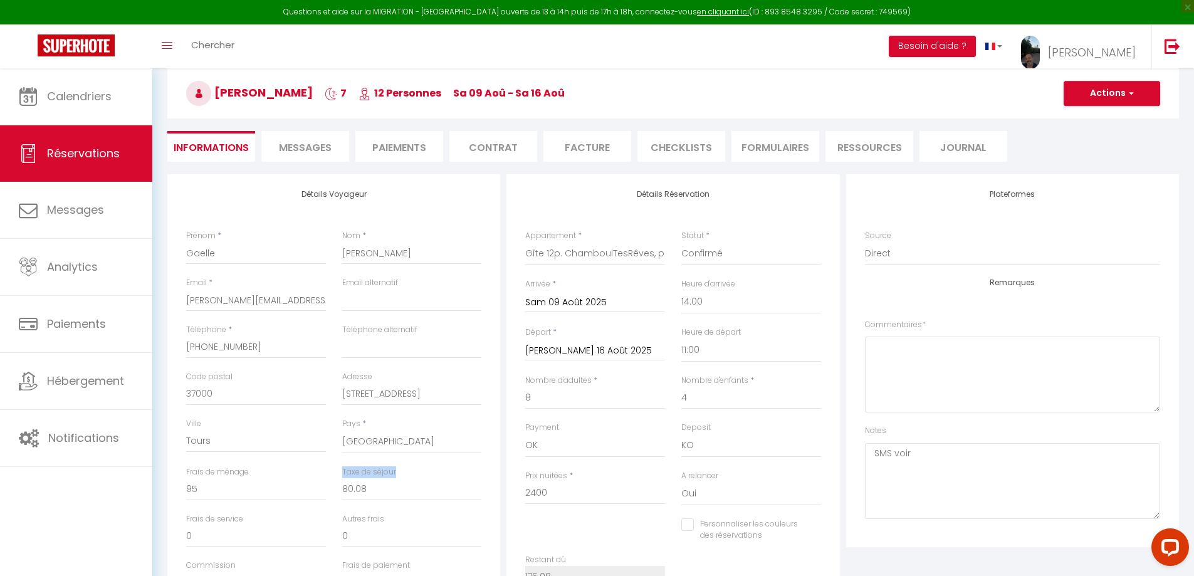
scroll to position [0, 0]
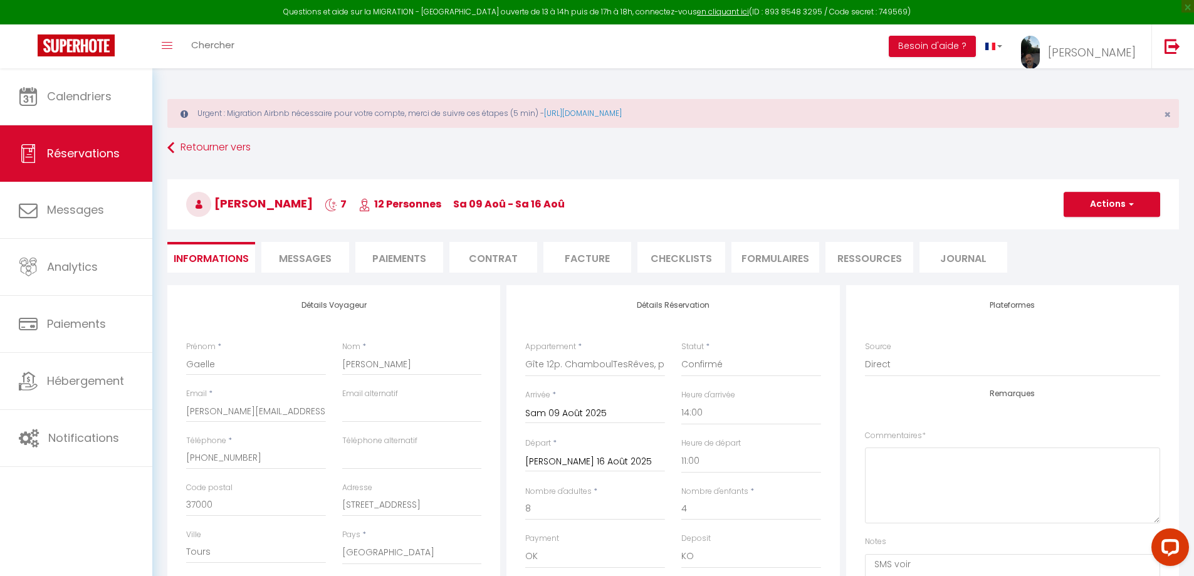
click at [403, 255] on li "Paiements" at bounding box center [399, 257] width 88 height 31
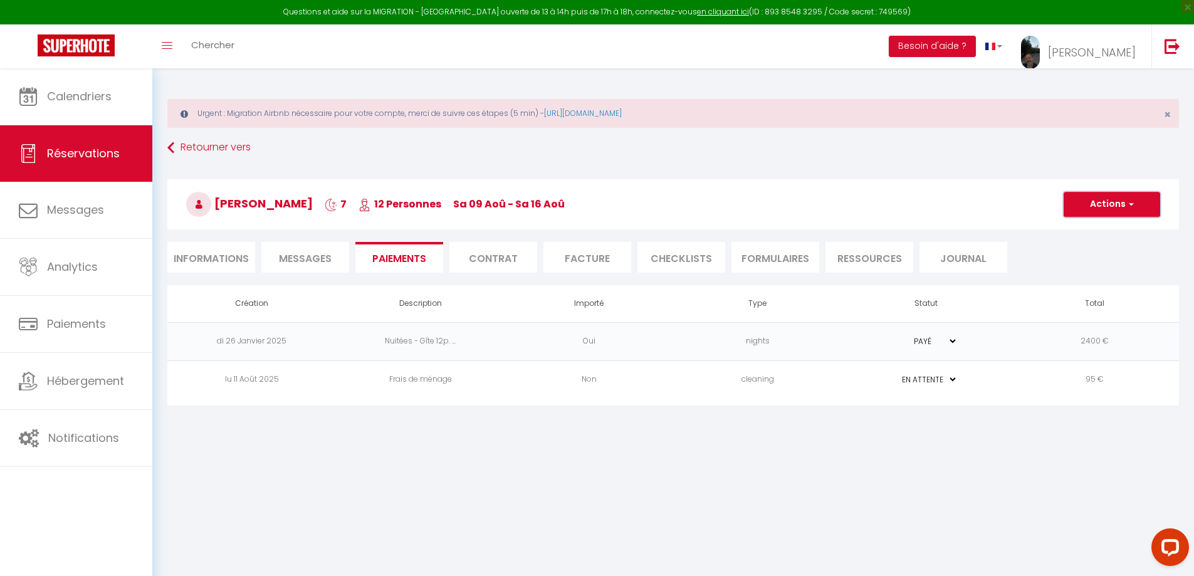
click at [1123, 200] on button "Actions" at bounding box center [1112, 204] width 97 height 25
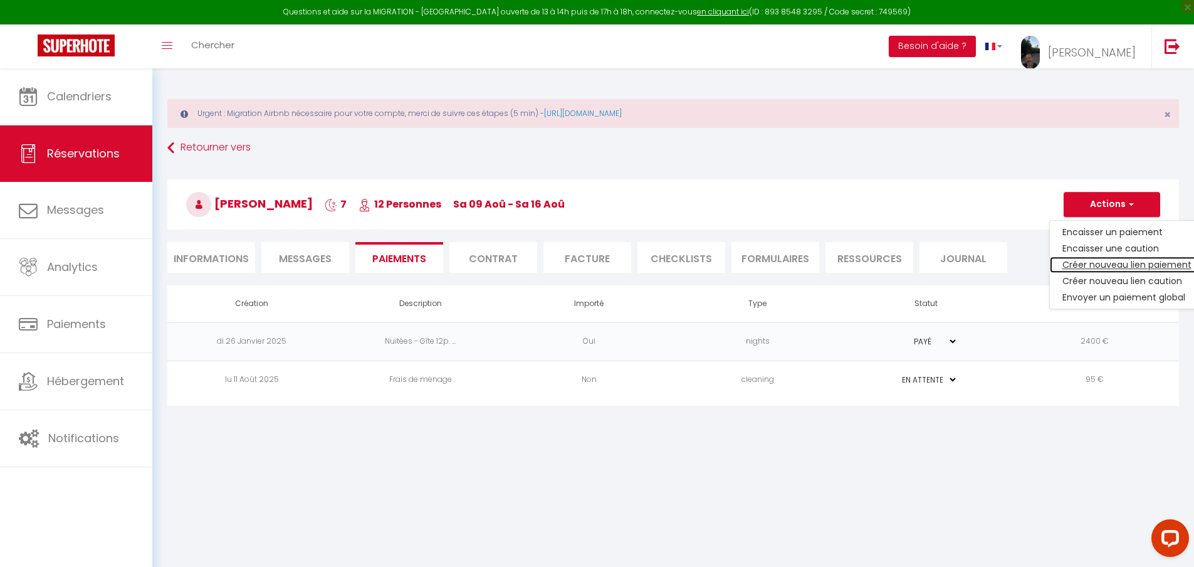
click at [1100, 266] on link "Créer nouveau lien paiement" at bounding box center [1127, 264] width 154 height 16
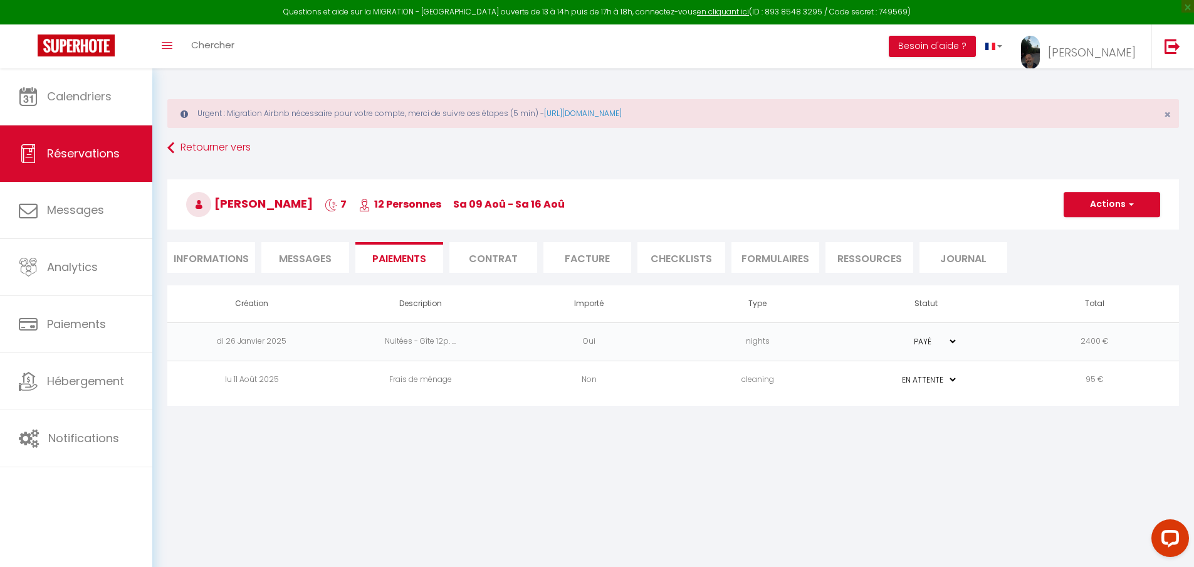
select select "nights"
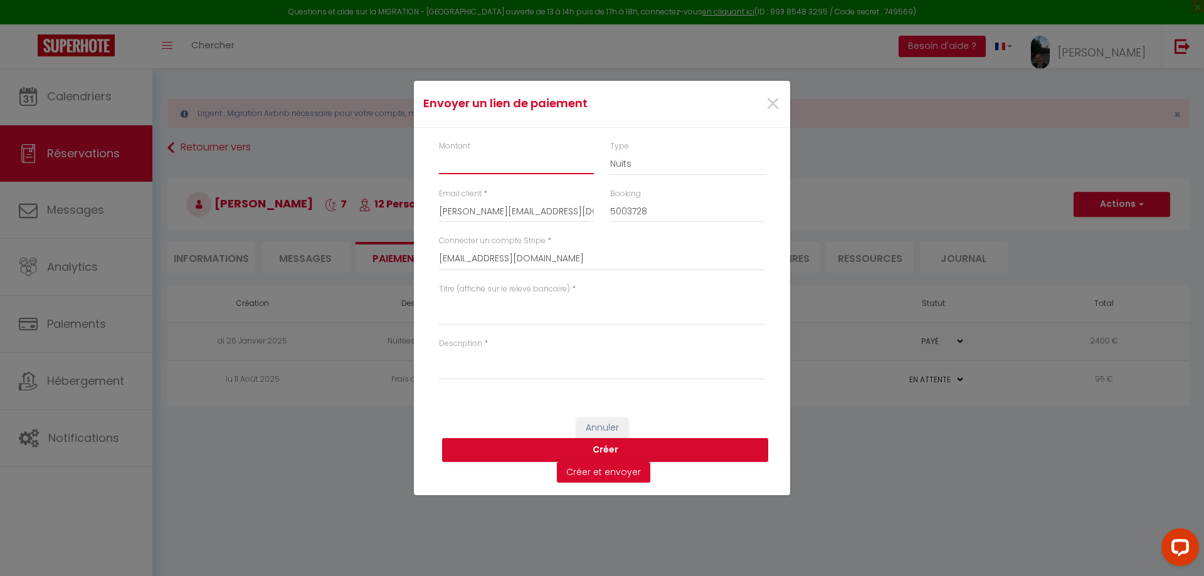
click at [514, 162] on input "Montant" at bounding box center [516, 163] width 155 height 23
paste input "Taxe de séjour"
type input "Taxe de séjour"
click at [491, 312] on textarea "Titre (affiché sur le relevé bancaire)" at bounding box center [602, 310] width 326 height 30
paste textarea "Taxe de séjour"
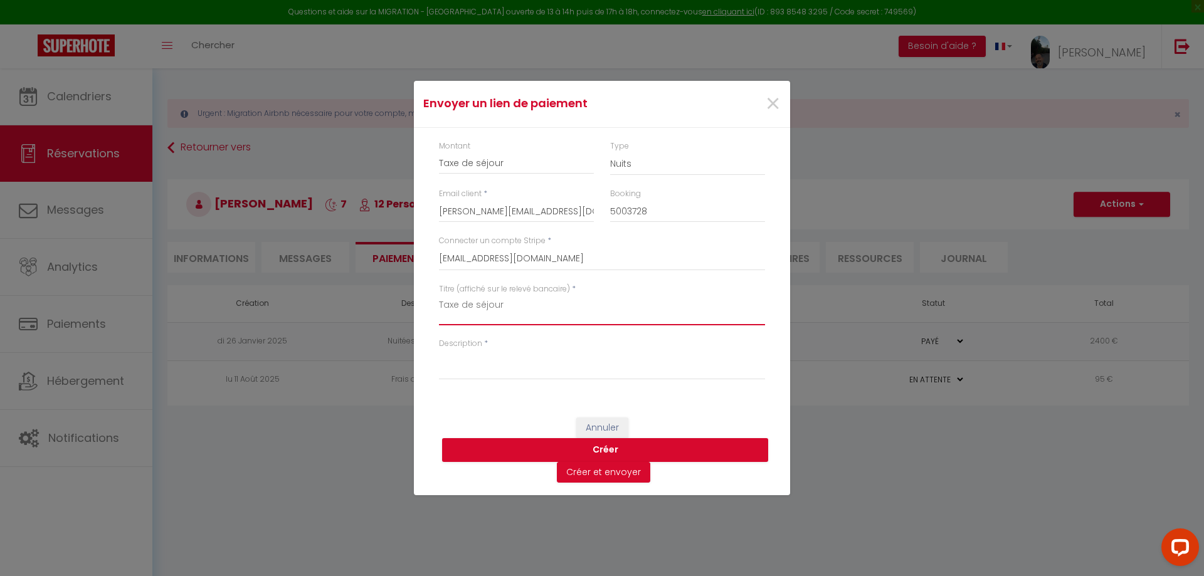
type textarea "Taxe de séjour"
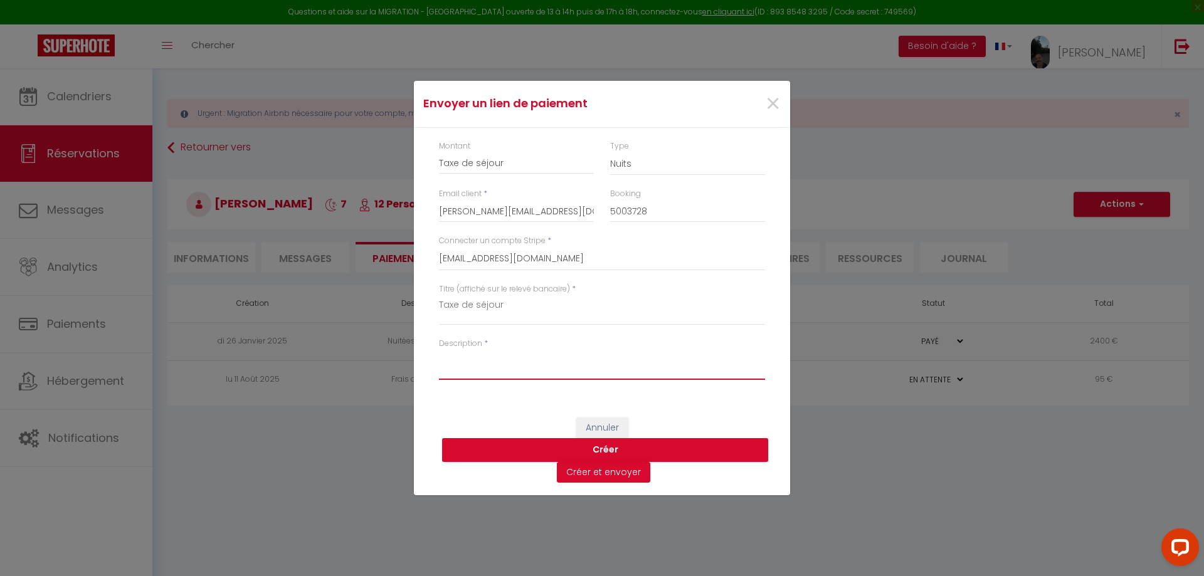
click at [489, 362] on textarea "Description" at bounding box center [602, 365] width 326 height 30
paste textarea "Taxe de séjour"
type textarea "Taxe de séjour"
drag, startPoint x: 520, startPoint y: 164, endPoint x: 416, endPoint y: 157, distance: 104.4
click at [416, 157] on div "Montant Taxe de séjour Type Nuits Frais de ménage Taxe de séjour Autre Email cl…" at bounding box center [602, 266] width 376 height 277
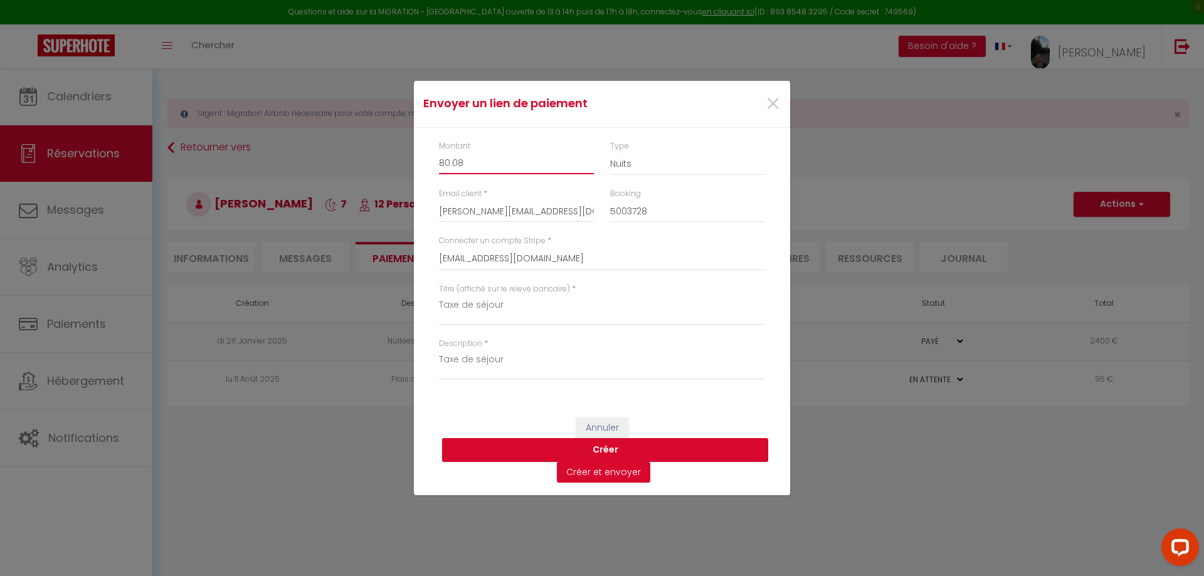
type input "80.08"
select select "taxes"
click at [610, 152] on select "Nuits Frais de ménage Taxe de séjour Autre" at bounding box center [687, 164] width 155 height 24
click at [608, 449] on button "Créer" at bounding box center [605, 450] width 326 height 24
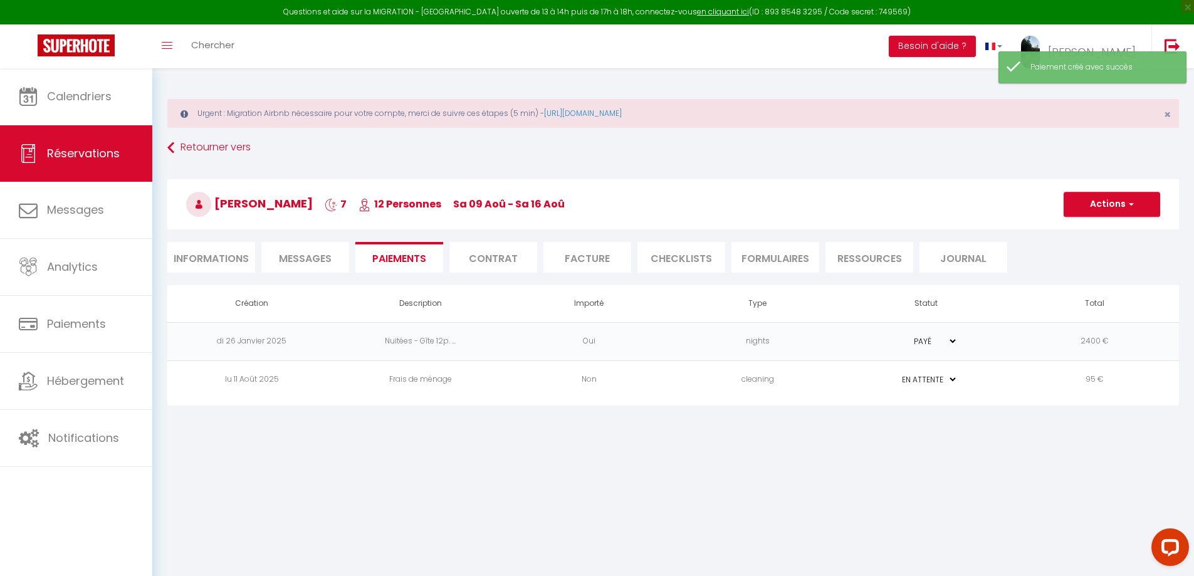
select select "0"
click at [597, 258] on li "Facture" at bounding box center [588, 257] width 88 height 31
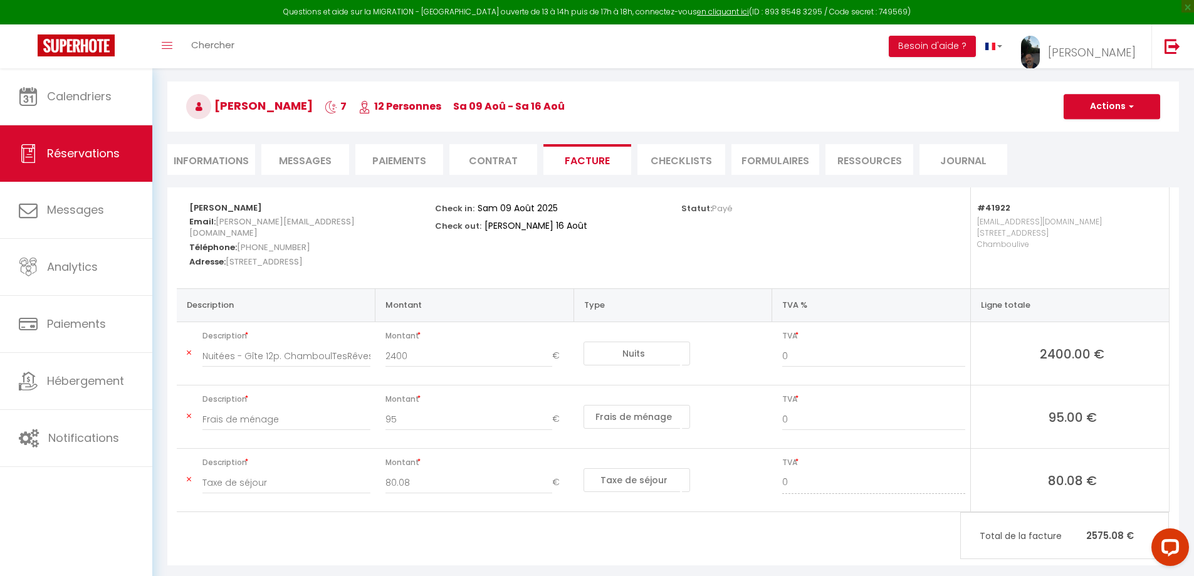
scroll to position [118, 0]
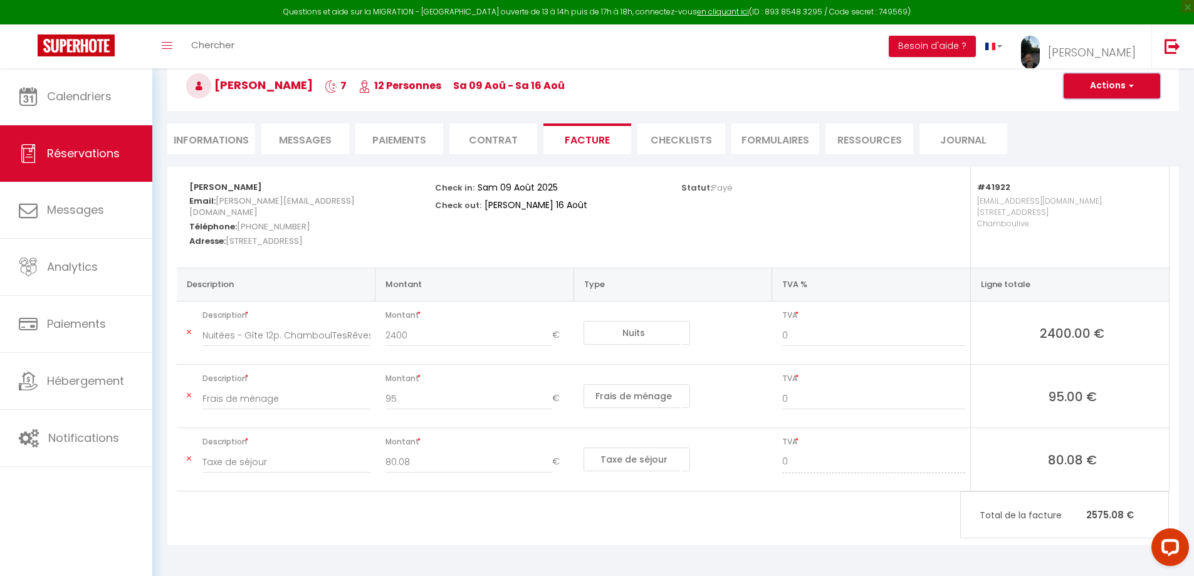
click at [1121, 84] on button "Actions" at bounding box center [1112, 85] width 97 height 25
click at [1105, 127] on link "Aperçu et éditer" at bounding box center [1102, 130] width 105 height 16
click at [101, 43] on img at bounding box center [76, 45] width 77 height 22
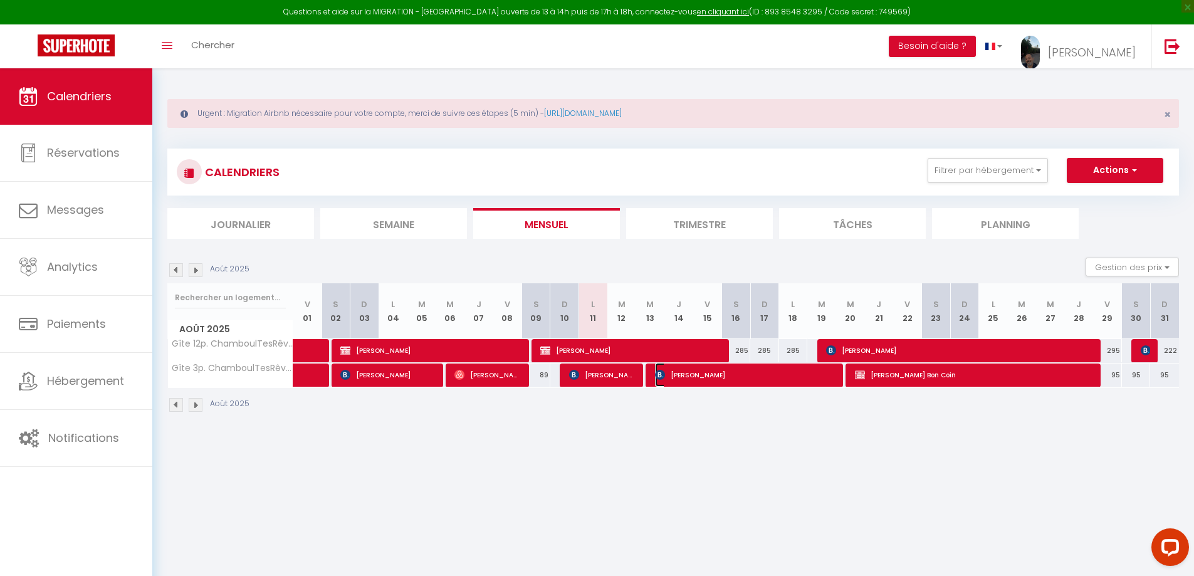
click at [724, 376] on span "LESLEY DOWNES" at bounding box center [746, 375] width 182 height 24
select select "OK"
select select "KO"
select select "0"
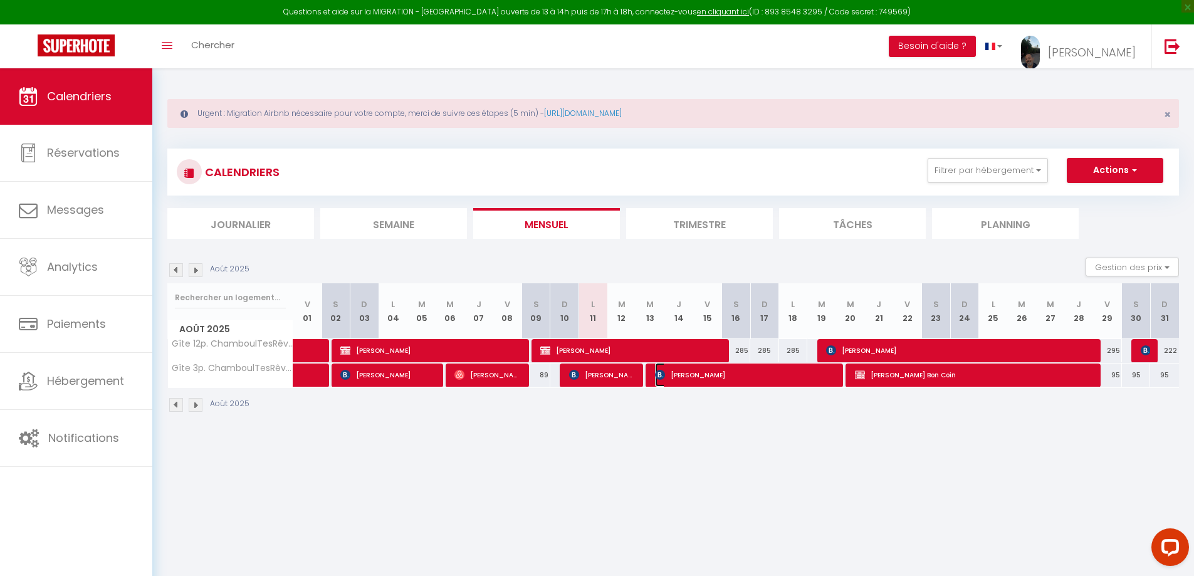
select select "1"
select select
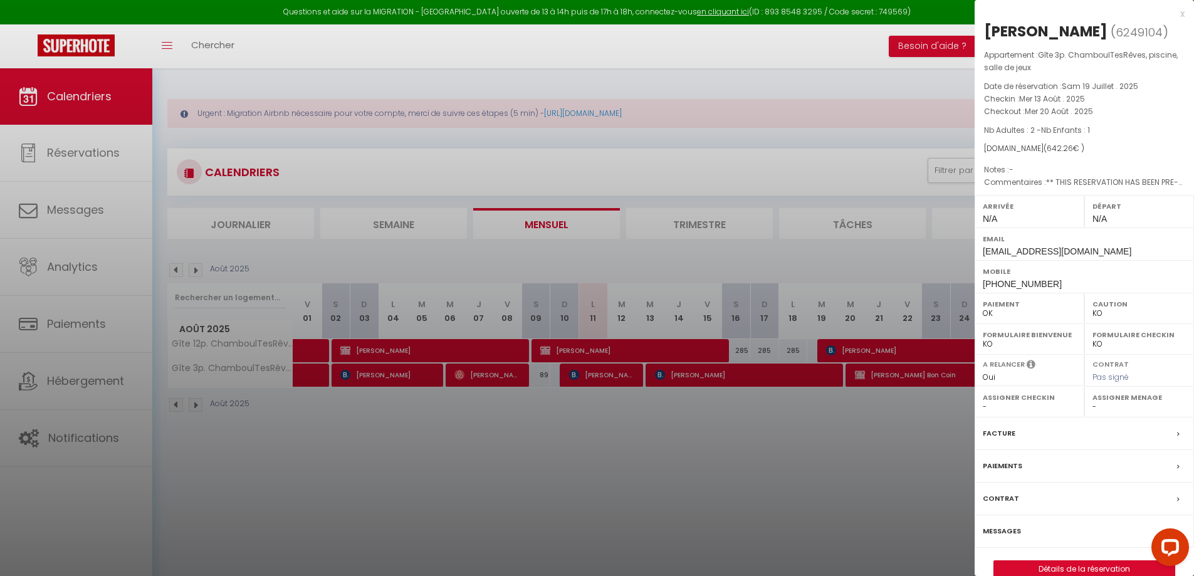
click at [1003, 433] on label "Facture" at bounding box center [999, 433] width 33 height 13
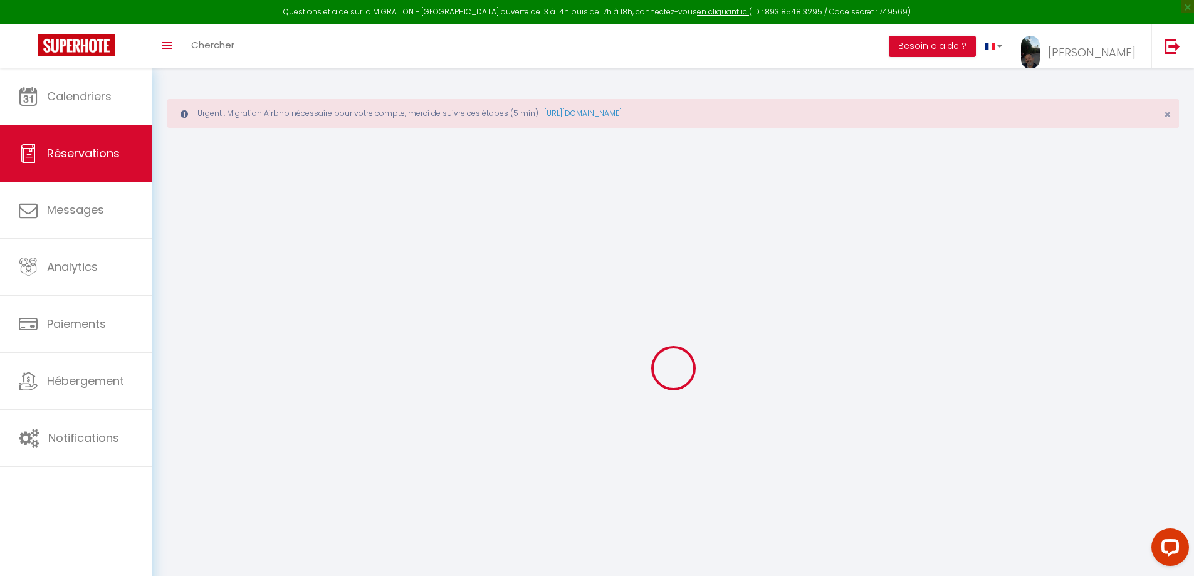
select select "cleaning"
select select "taxes"
select select
checkbox input "false"
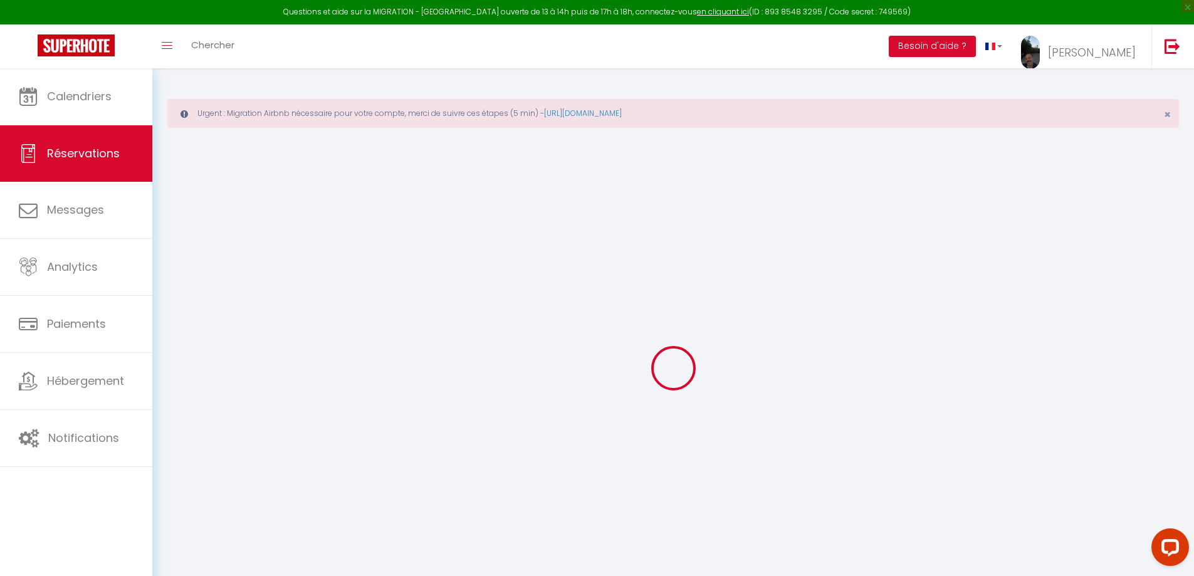
select select
checkbox input "false"
type textarea "** THIS RESERVATION HAS BEEN PRE-PAID ** Reservation has a cancellation grace p…"
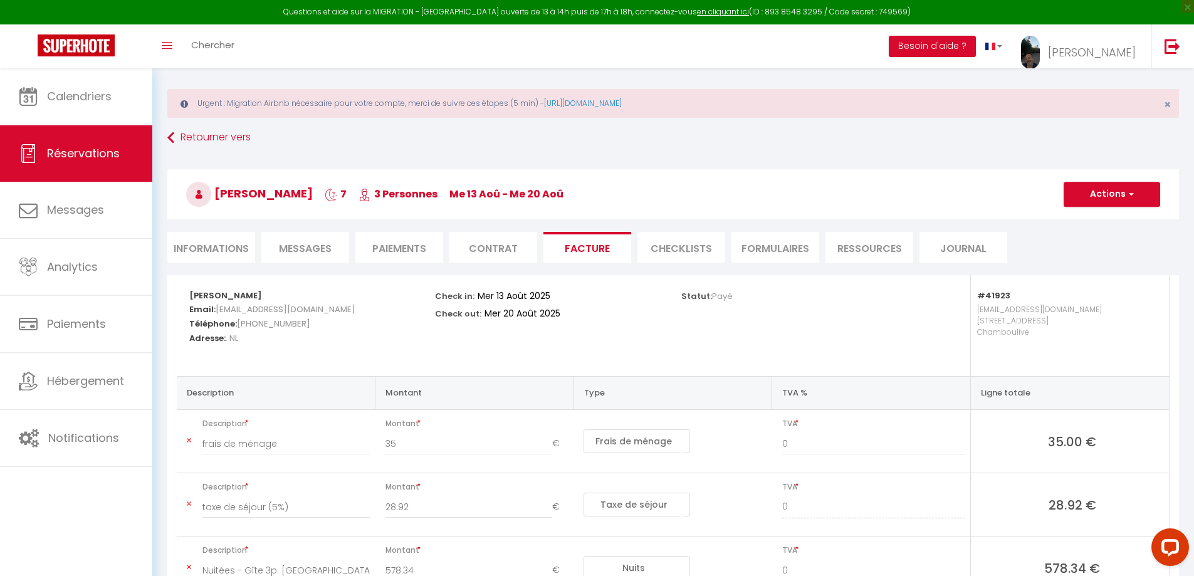
scroll to position [75, 0]
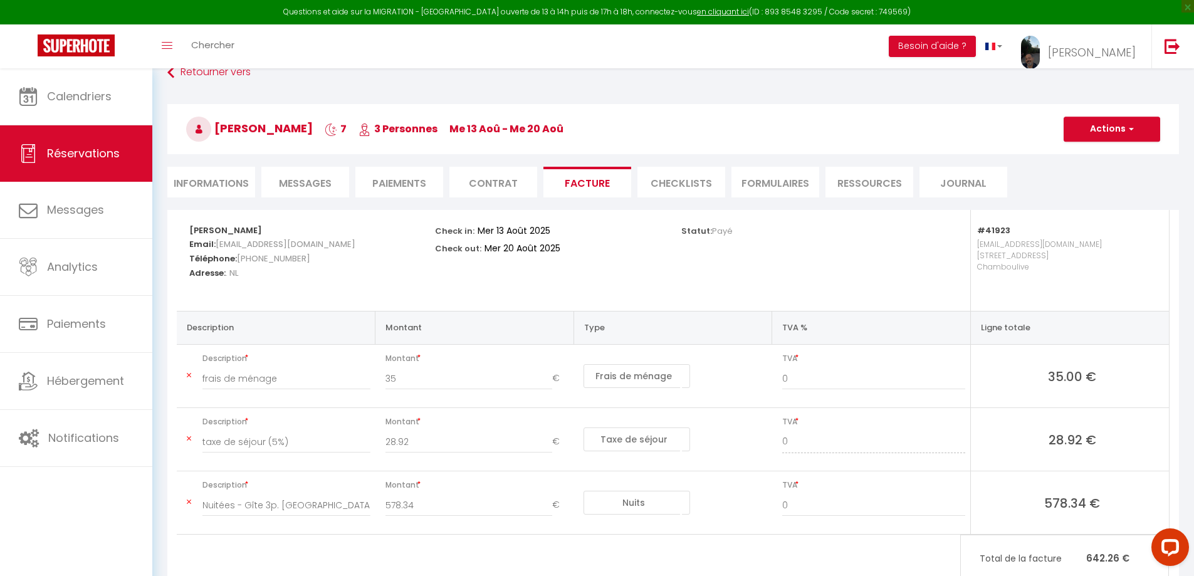
click at [761, 259] on div "Statut: Payé" at bounding box center [796, 260] width 246 height 101
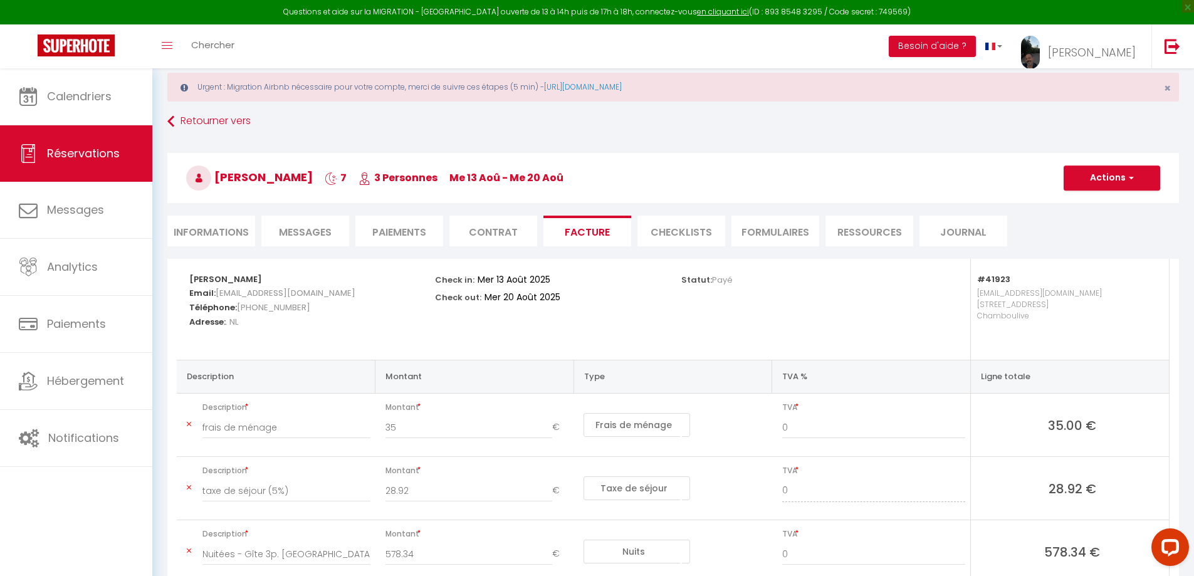
scroll to position [0, 0]
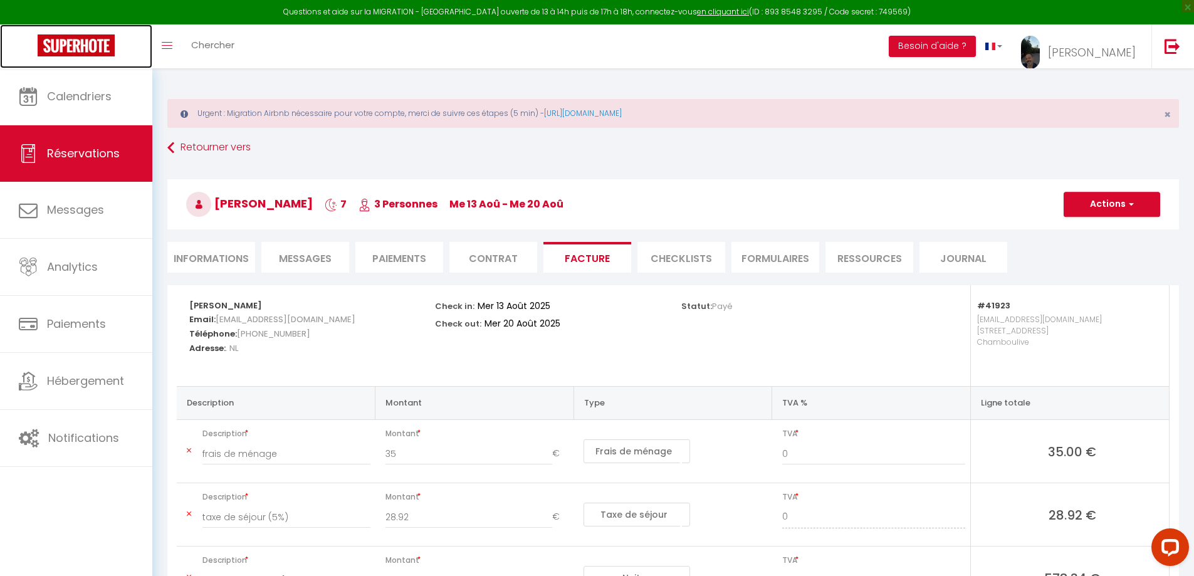
click at [75, 53] on img at bounding box center [76, 45] width 77 height 22
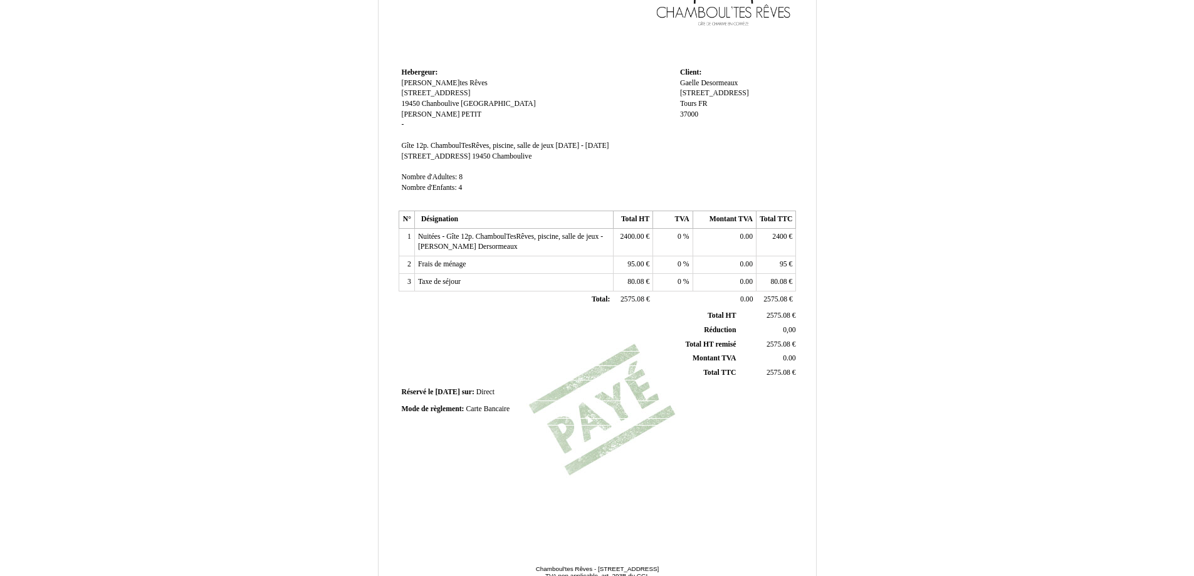
scroll to position [181, 0]
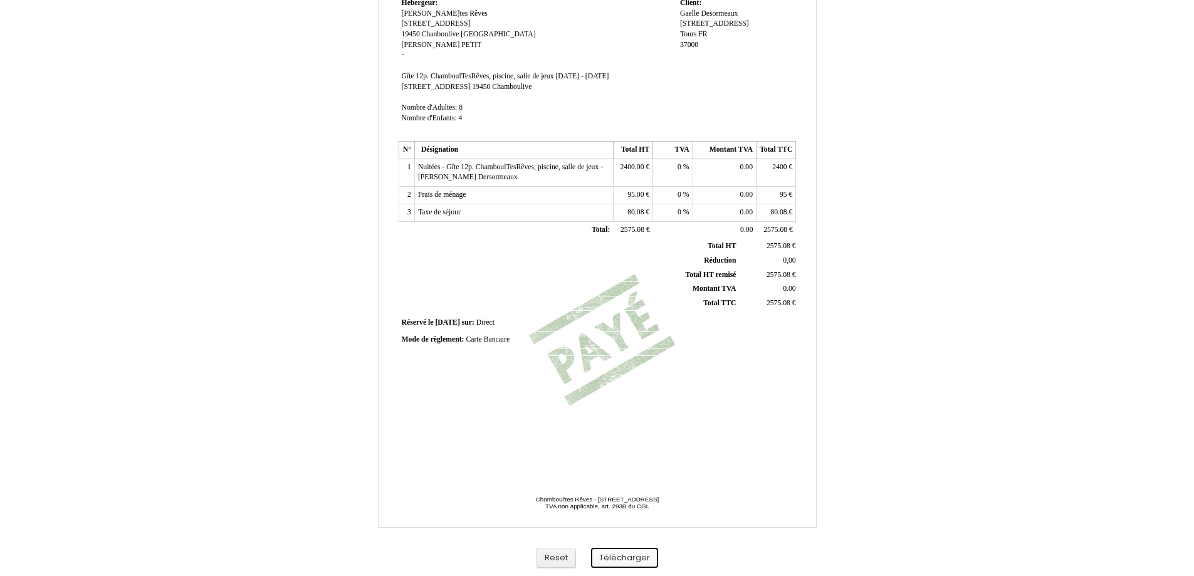
click at [614, 560] on button "Télécharger" at bounding box center [624, 558] width 67 height 21
